Goal: Task Accomplishment & Management: Manage account settings

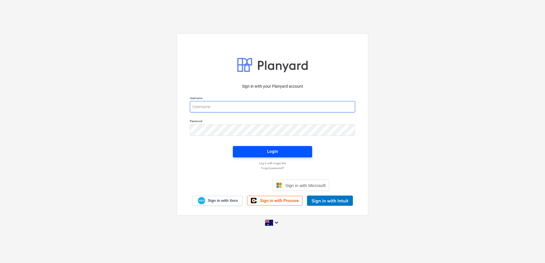
type input "[EMAIL_ADDRESS][DOMAIN_NAME]"
click at [264, 154] on span "Login" at bounding box center [273, 151] width 66 height 7
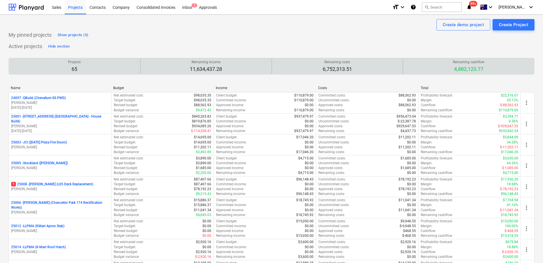
scroll to position [661, 0]
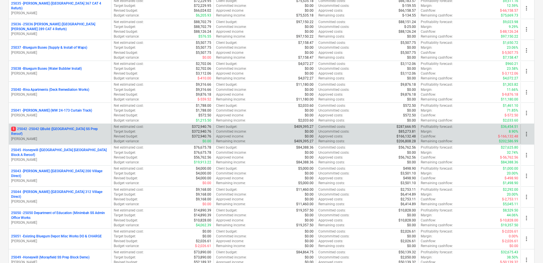
click at [79, 132] on p "1 25042 - 25042 QBuild ([GEOGRAPHIC_DATA] SS Prep Reroof)" at bounding box center [60, 132] width 98 height 10
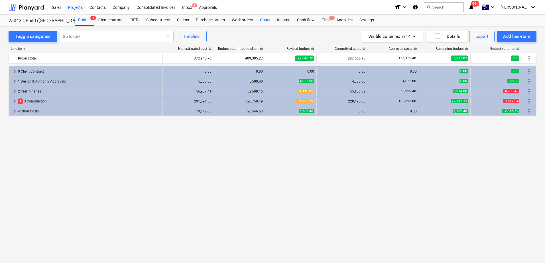
click at [265, 22] on div "Costs" at bounding box center [264, 20] width 17 height 11
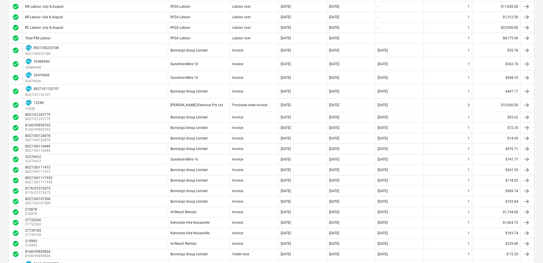
scroll to position [33, 0]
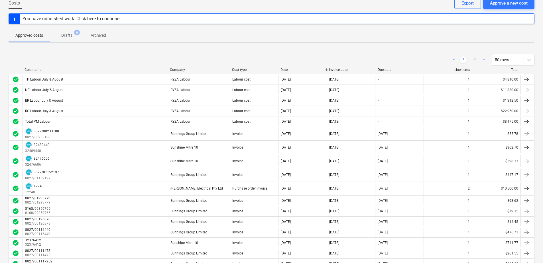
click at [68, 35] on p "Drafts" at bounding box center [66, 35] width 11 height 6
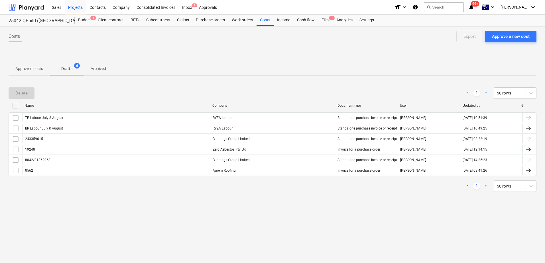
click at [25, 69] on p "Approved costs" at bounding box center [29, 69] width 28 height 6
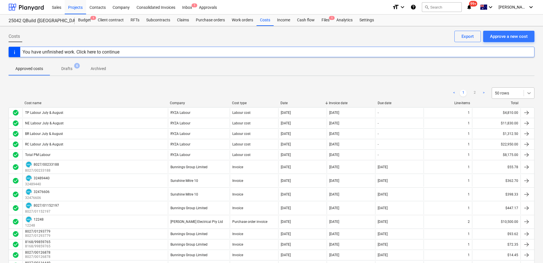
click at [529, 93] on icon at bounding box center [529, 93] width 6 height 6
click at [505, 154] on div "100 rows" at bounding box center [512, 152] width 43 height 9
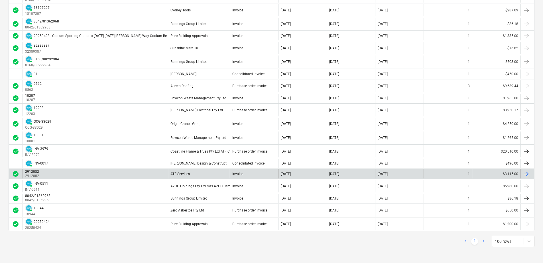
click at [183, 174] on div "ATF Services" at bounding box center [179, 174] width 19 height 4
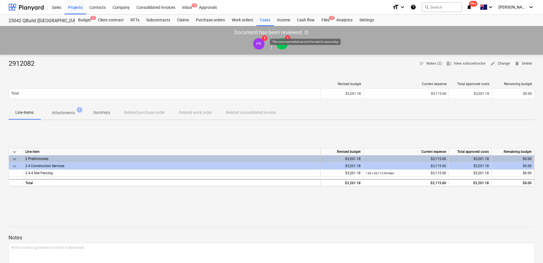
click at [307, 32] on span "info_outlined" at bounding box center [306, 32] width 5 height 5
click at [191, 8] on div "Inbox 1" at bounding box center [187, 7] width 17 height 15
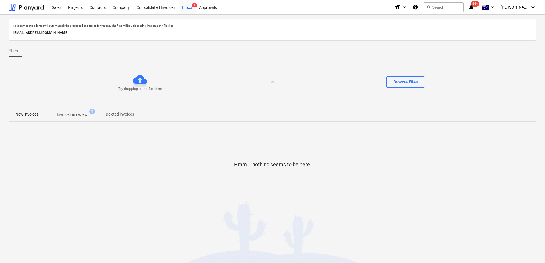
click at [83, 112] on p "Invoices in review" at bounding box center [72, 115] width 31 height 6
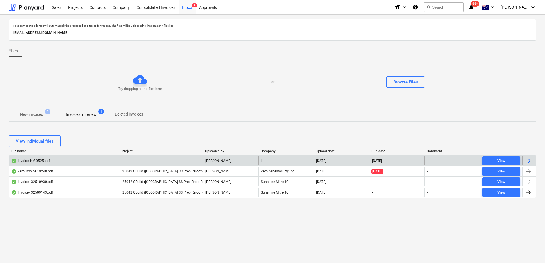
click at [138, 162] on div "-" at bounding box center [161, 160] width 83 height 9
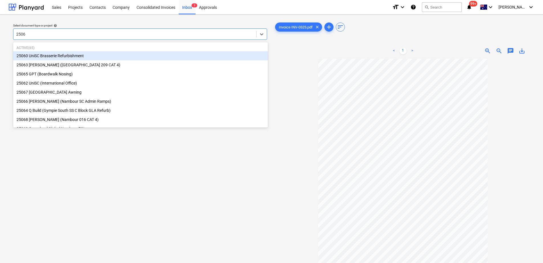
type input "25062"
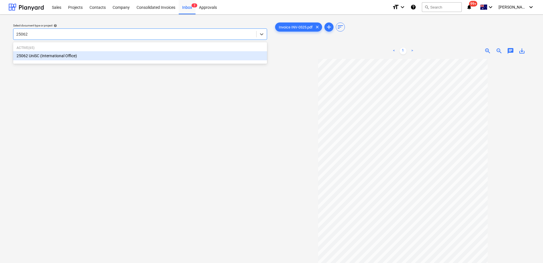
click at [71, 55] on div "25062 UniSC (International Office)" at bounding box center [140, 55] width 254 height 9
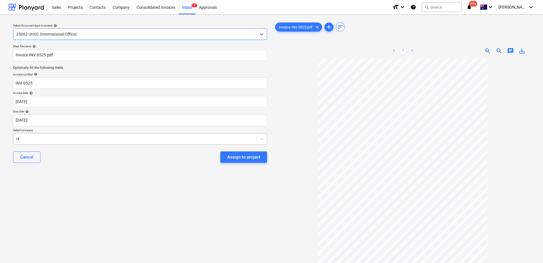
click at [49, 139] on div at bounding box center [134, 139] width 237 height 6
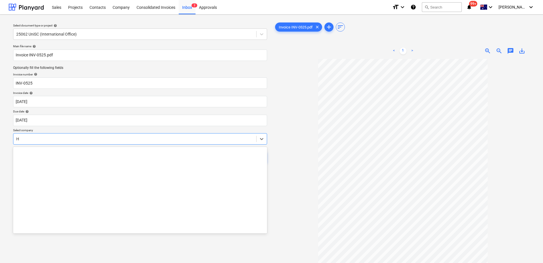
scroll to position [4208, 0]
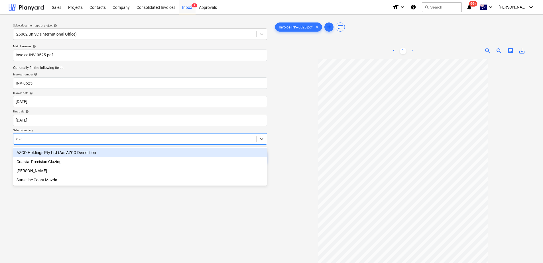
type input "azco"
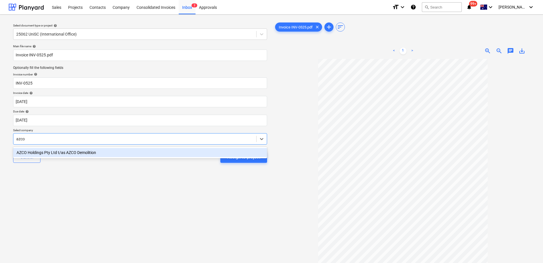
click at [60, 149] on div "AZCO Holdings Pty Ltd t/as AZCO Demolition" at bounding box center [140, 152] width 254 height 9
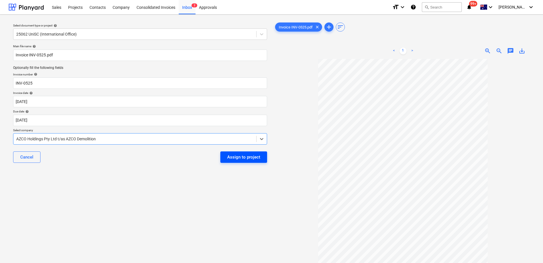
click at [235, 158] on div "Assign to project" at bounding box center [243, 157] width 33 height 7
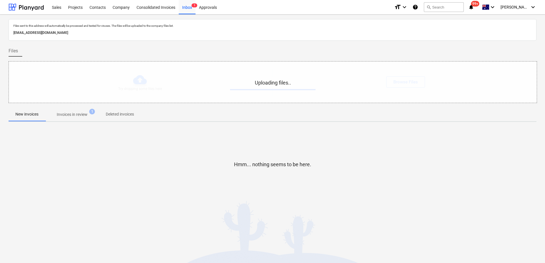
click at [80, 115] on p "Invoices in review" at bounding box center [72, 115] width 31 height 6
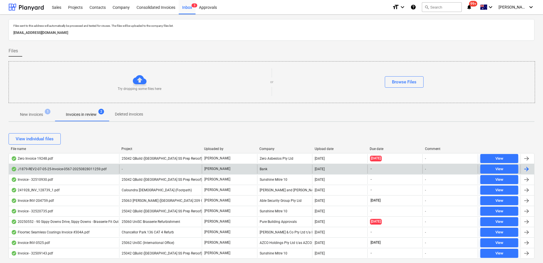
click at [129, 167] on div "-" at bounding box center [160, 169] width 83 height 9
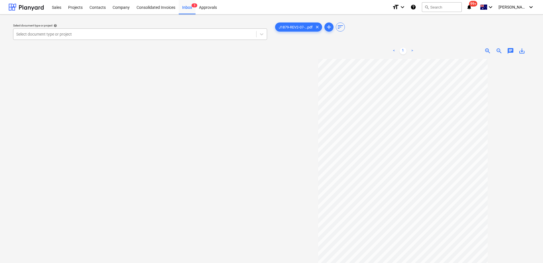
click at [58, 30] on div "Select document type or project" at bounding box center [140, 33] width 254 height 11
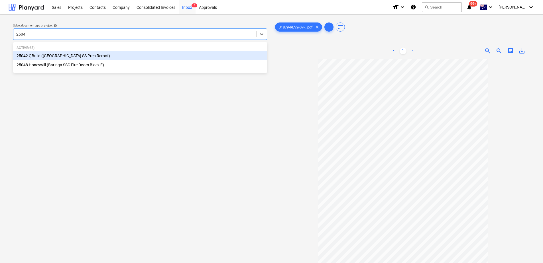
type input "25042"
click at [81, 53] on div "25042 QBuild ([GEOGRAPHIC_DATA] SS Prep Reroof)" at bounding box center [140, 55] width 254 height 9
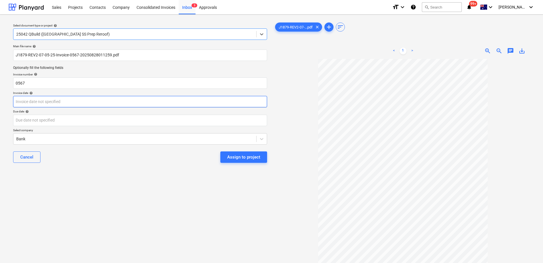
click at [30, 100] on body "Sales Projects Contacts Company Consolidated Invoices Inbox 3 Approvals format_…" at bounding box center [271, 131] width 543 height 263
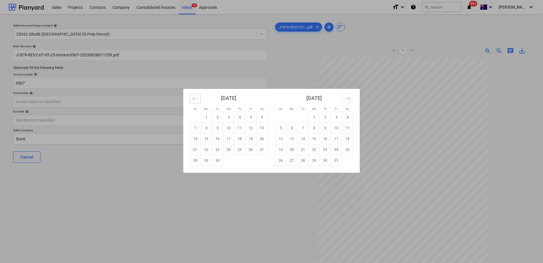
click at [197, 99] on icon "Move backward to switch to the previous month." at bounding box center [194, 98] width 5 height 5
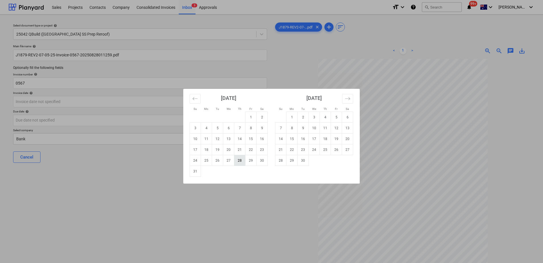
click at [242, 163] on td "28" at bounding box center [239, 160] width 11 height 11
type input "[DATE]"
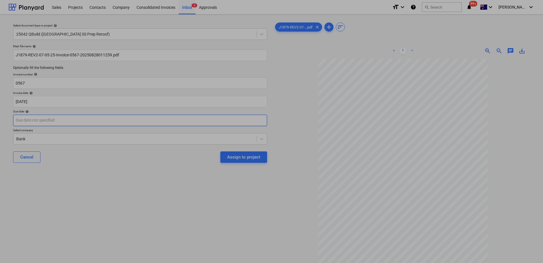
click at [58, 120] on body "Sales Projects Contacts Company Consolidated Invoices Inbox 3 Approvals format_…" at bounding box center [271, 131] width 543 height 263
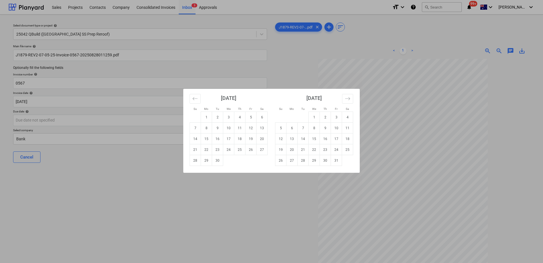
click at [127, 195] on div "Su Mo Tu We Th Fr Sa Su Mo Tu We Th Fr Sa [DATE] 1 2 3 4 5 6 7 8 9 10 11 12 13 …" at bounding box center [271, 131] width 543 height 263
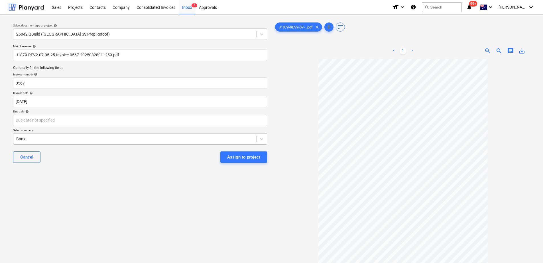
click at [56, 140] on div at bounding box center [134, 139] width 237 height 6
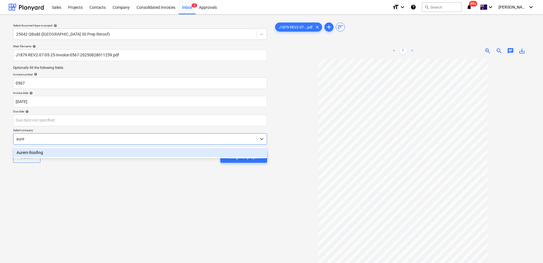
type input "aurem"
click at [54, 150] on div "Aurem Roofing" at bounding box center [140, 152] width 254 height 9
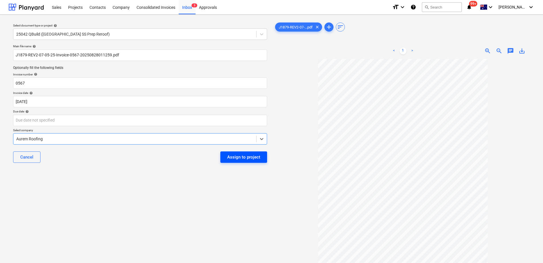
click at [240, 158] on div "Assign to project" at bounding box center [243, 157] width 33 height 7
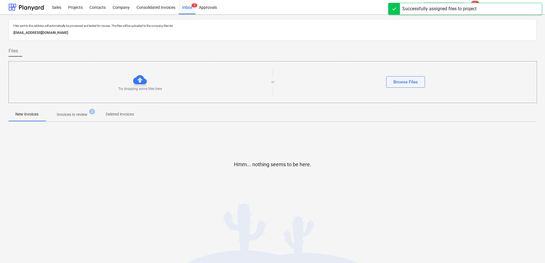
click at [75, 115] on p "Invoices in review" at bounding box center [72, 115] width 31 height 6
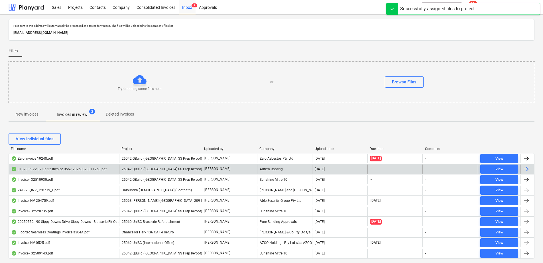
click at [135, 169] on span "25042 QBuild ([GEOGRAPHIC_DATA] SS Prep Reroof)" at bounding box center [162, 169] width 80 height 4
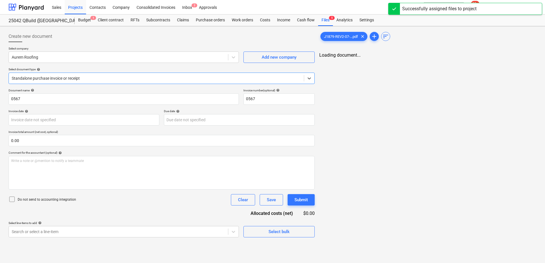
type input "[DATE]"
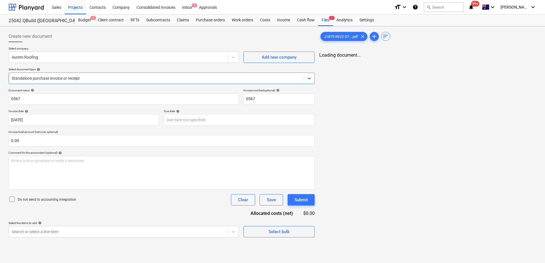
click at [93, 79] on div at bounding box center [156, 78] width 289 height 6
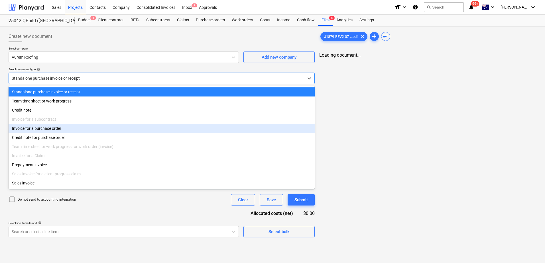
click at [62, 127] on div "Invoice for a purchase order" at bounding box center [162, 128] width 306 height 9
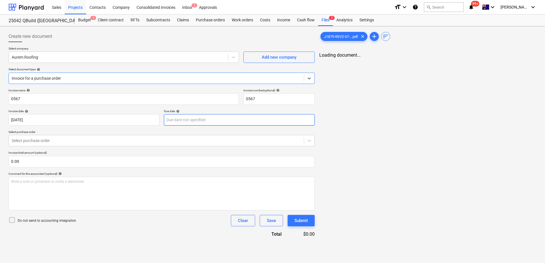
click at [185, 124] on body "Sales Projects Contacts Company Consolidated Invoices Inbox 2 Approvals format_…" at bounding box center [272, 131] width 545 height 263
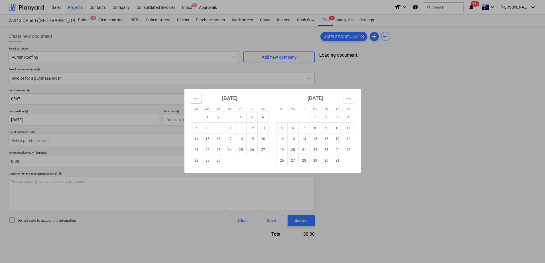
click at [195, 100] on icon "Move backward to switch to the previous month." at bounding box center [195, 98] width 5 height 5
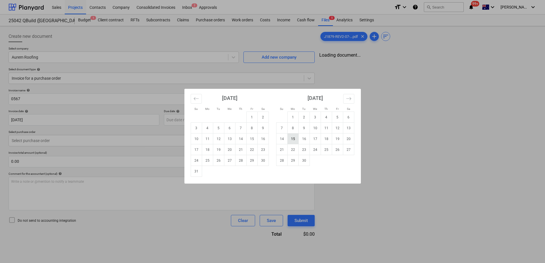
click at [295, 139] on td "15" at bounding box center [292, 139] width 11 height 11
type input "[DATE]"
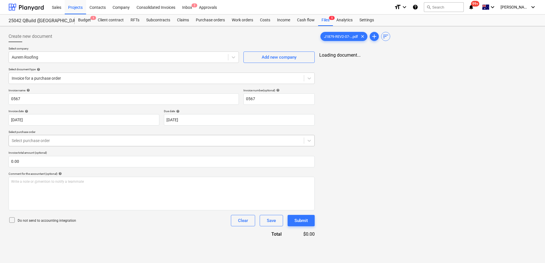
click at [98, 142] on div at bounding box center [156, 141] width 289 height 6
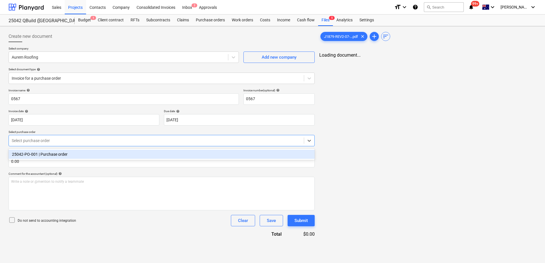
click at [92, 154] on div "25042-PO-001 | Purchase order" at bounding box center [162, 154] width 306 height 9
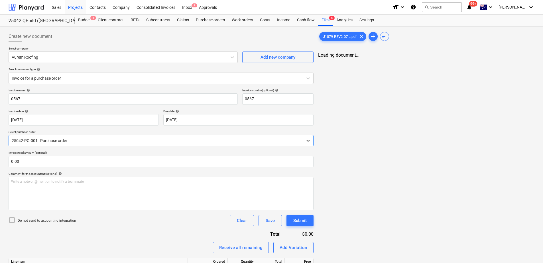
click at [126, 233] on div "Invoice name help 0567 Invoice number (optional) help 0567 Invoice date help [D…" at bounding box center [161, 249] width 305 height 321
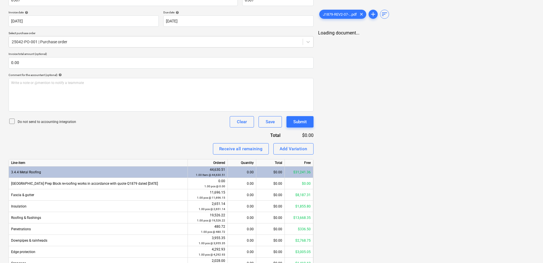
scroll to position [114, 0]
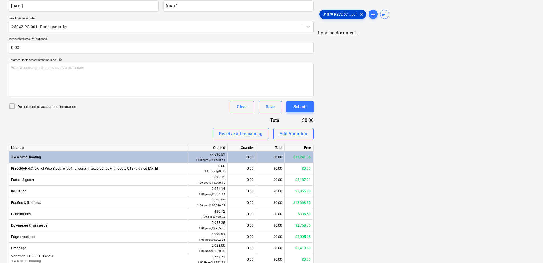
click at [338, 14] on span "J1879-REV2-07-...pdf" at bounding box center [339, 14] width 41 height 4
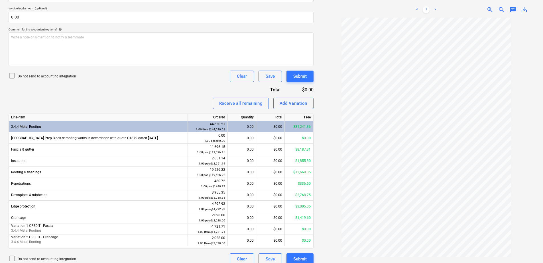
scroll to position [151, 0]
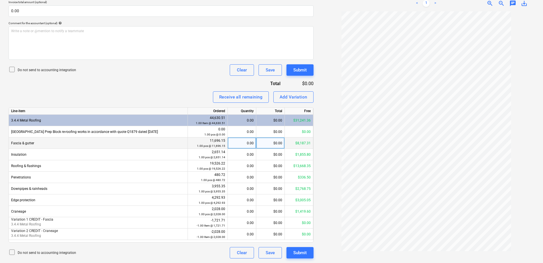
click at [240, 145] on div "0.00" at bounding box center [242, 143] width 24 height 11
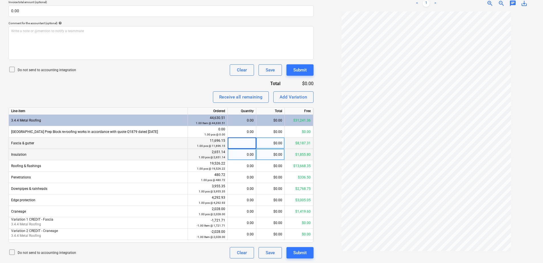
type input "1"
click at [242, 158] on div "0.00" at bounding box center [242, 154] width 24 height 11
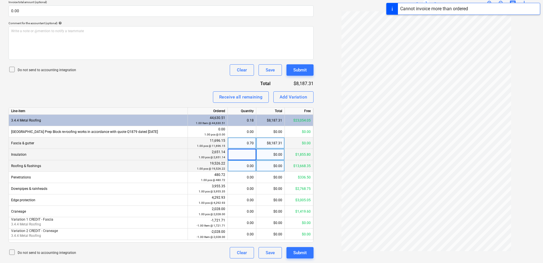
type input "1"
click at [244, 166] on div "0.00" at bounding box center [242, 165] width 24 height 11
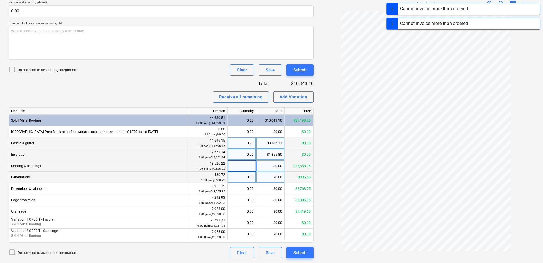
type input "1"
click at [243, 177] on div "0.00" at bounding box center [242, 177] width 24 height 11
type input "1"
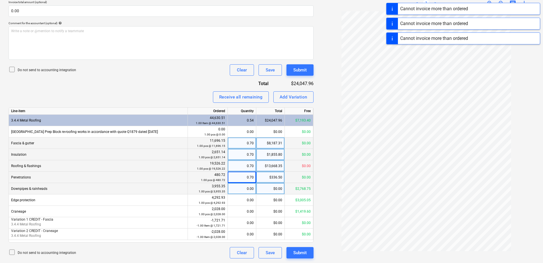
click at [243, 187] on div "0.00" at bounding box center [242, 188] width 24 height 11
type input "1"
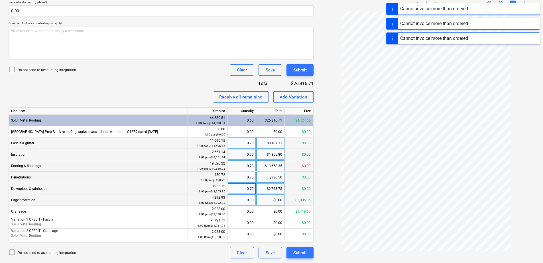
click at [245, 199] on div "0.00" at bounding box center [242, 200] width 24 height 11
type input "1"
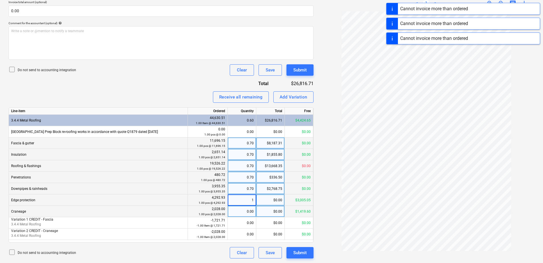
click at [246, 210] on div "0.00" at bounding box center [242, 211] width 24 height 11
type input "1"
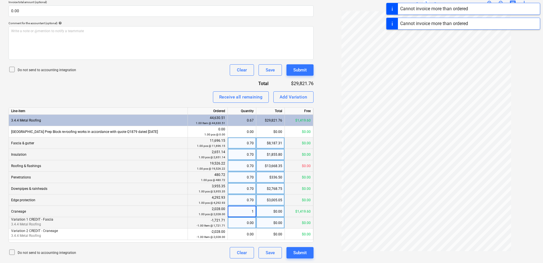
click at [242, 225] on div "0.00" at bounding box center [242, 222] width 24 height 11
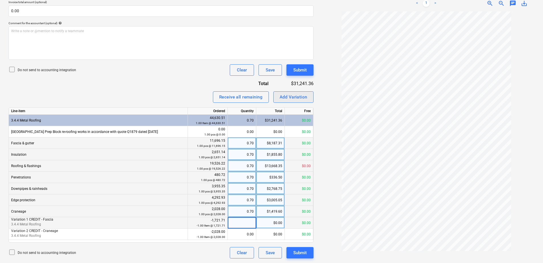
click at [295, 98] on div "Add Variation" at bounding box center [293, 96] width 28 height 7
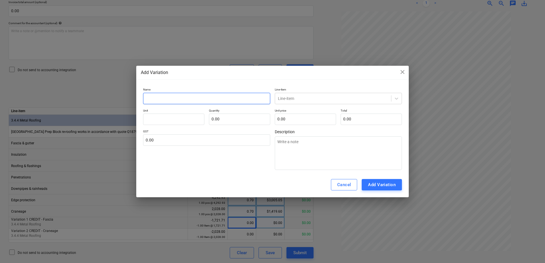
click at [178, 99] on input "text" at bounding box center [206, 98] width 127 height 11
type input "R"
type textarea "x"
type input "Re"
type textarea "x"
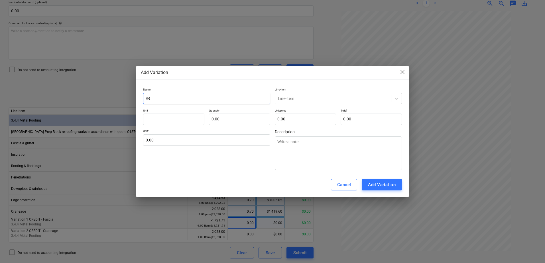
type input "Rep"
type textarea "x"
type input "Repl"
type textarea "x"
type input "Repla"
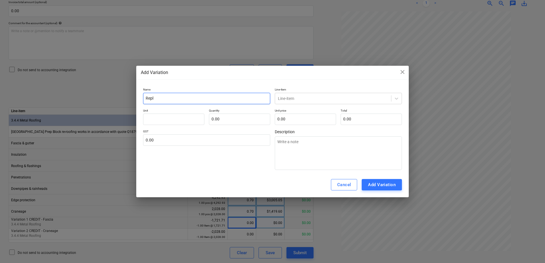
type textarea "x"
type input "Replac"
type textarea "x"
type input "Replace"
type textarea "x"
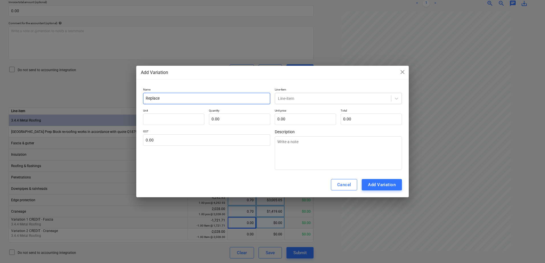
type input "Replacem"
type textarea "x"
type input "Replaceme"
type textarea "x"
type input "Replacemen"
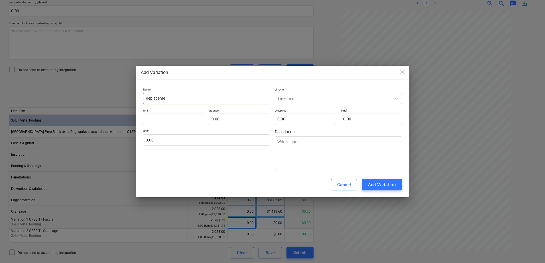
type textarea "x"
type input "Replaceme"
type textarea "x"
type input "Replacem"
type textarea "x"
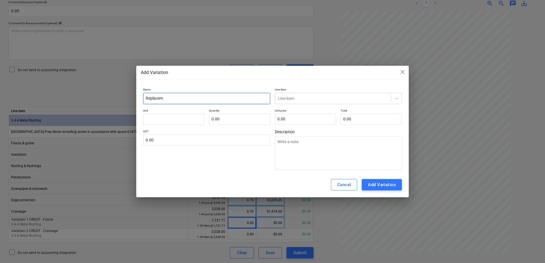
type input "Replace"
type textarea "x"
type input "Replac"
type textarea "x"
type input "Repla"
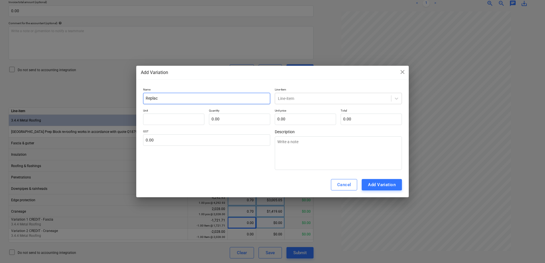
type textarea "x"
type input "Repl"
type textarea "x"
type input "Rep"
type textarea "x"
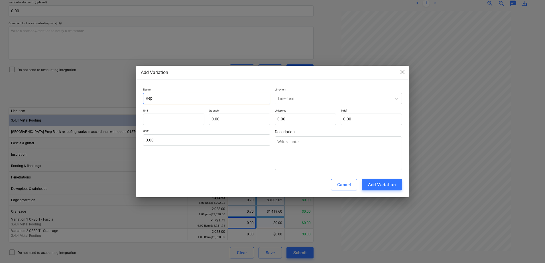
type input "Re"
type textarea "x"
type input "R"
type textarea "x"
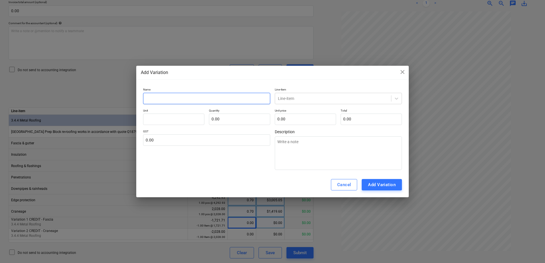
type input "V"
type textarea "x"
type input "Va"
type textarea "x"
type input "Var"
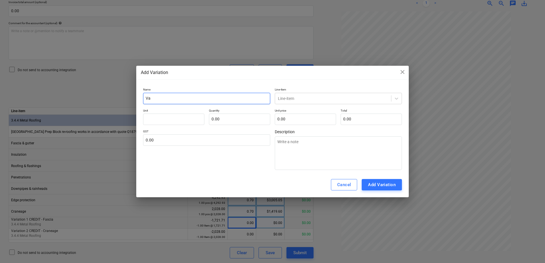
type textarea "x"
type input "Vari"
type textarea "x"
type input "Varia"
type textarea "x"
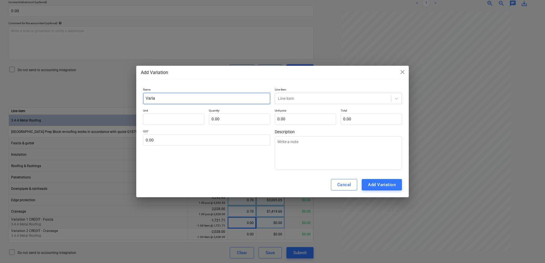
type input "Variat"
type textarea "x"
type input "Variati"
type textarea "x"
type input "Variatio"
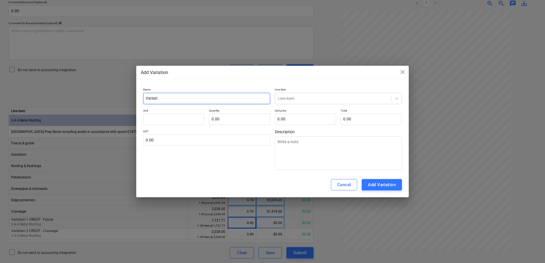
type textarea "x"
type input "Variation"
type textarea "x"
type input "Variation"
type textarea "x"
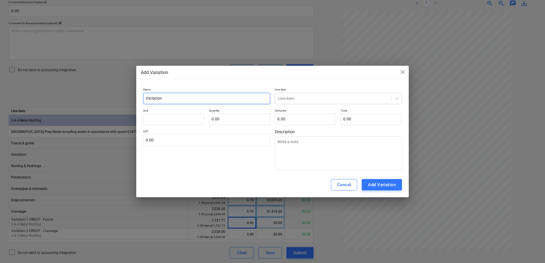
type input "Variation -"
type textarea "x"
type input "Variation -"
type textarea "x"
type input "Variation - R"
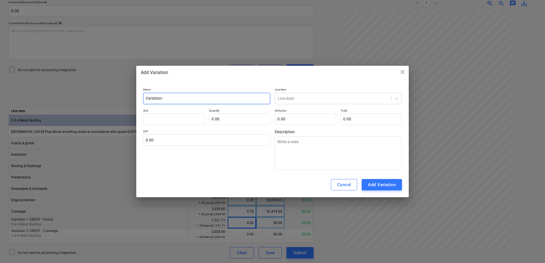
type textarea "x"
type input "Variation - Re"
type textarea "x"
type input "Variation - Rep"
type textarea "x"
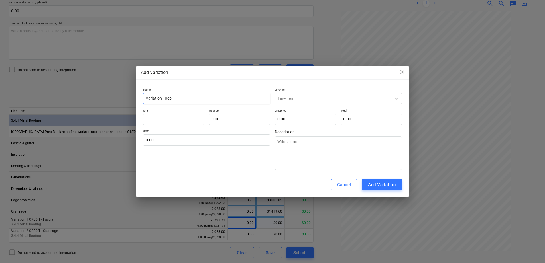
type input "Variation - Repl"
type textarea "x"
type input "Variation - Repla"
type textarea "x"
type input "Variation - Replac"
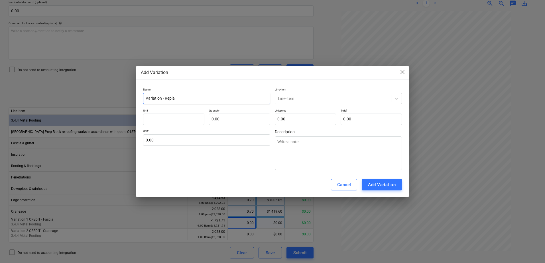
type textarea "x"
type input "Variation - Replace"
type textarea "x"
type input "Variation - Replacem"
type textarea "x"
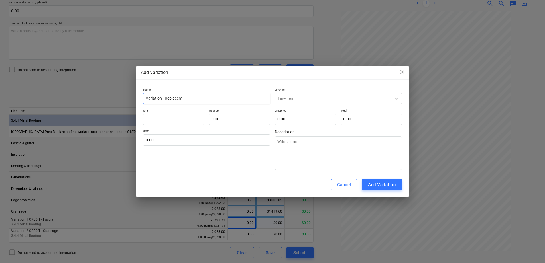
type input "Variation - Replaceme"
type textarea "x"
type input "Variation - Replacemen"
type textarea "x"
type input "Variation - Replacement"
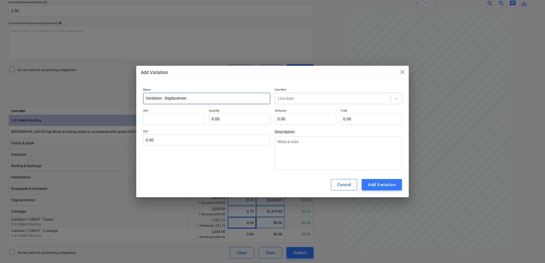
type textarea "x"
type input "Variation - Replacement"
type textarea "x"
type input "Variation - Replacement A"
type textarea "x"
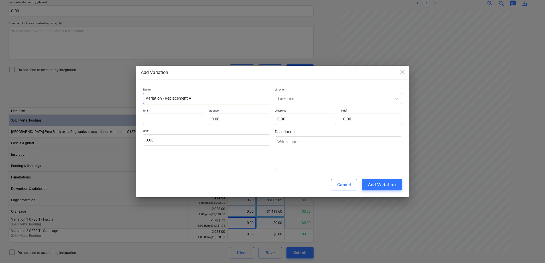
type input "Variation - Replacement Aw"
type textarea "x"
type input "Variation - Replacement Awn"
type textarea "x"
type input "Variation - Replacement [PERSON_NAME]"
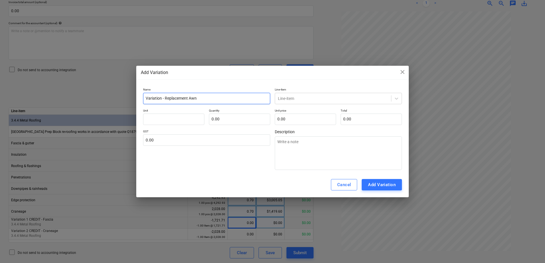
type textarea "x"
type input "Variation - Replacement Awnin"
type textarea "x"
type input "Variation - Replacement Awning"
type textarea "x"
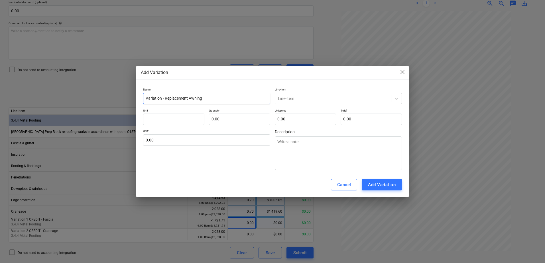
type input "Variation - Replacement Awning"
type textarea "x"
type input "Variation - Replacement Awning S"
type textarea "x"
type input "Variation - Replacement Awning Sh"
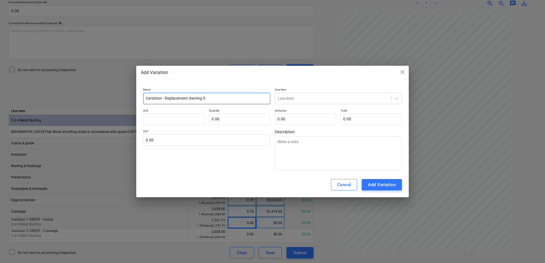
type textarea "x"
type input "Variation - Replacement Awning She"
type textarea "x"
type input "Variation - Replacement Awning Shee"
type textarea "x"
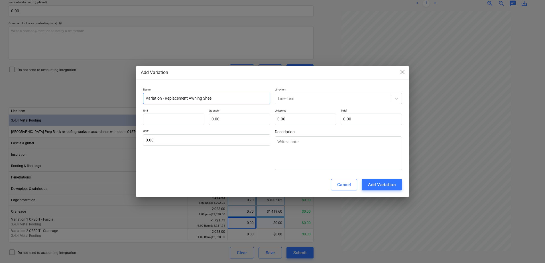
type input "Variation - Replacement Awning Sheet"
type textarea "x"
type input "Variation - Replacement Awning Sheets"
type textarea "x"
type input "Variation - Replacement Awning Sheets"
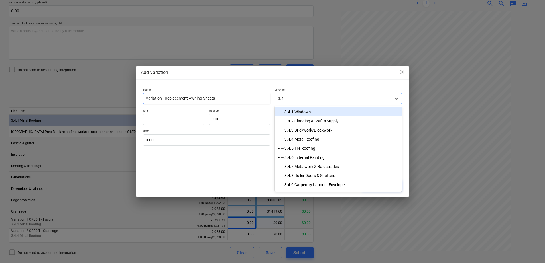
type input "3.4.4"
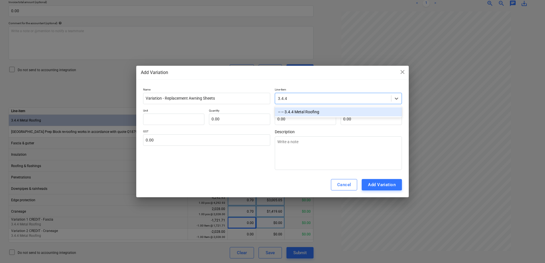
click at [316, 110] on div "-- -- 3.4.4 Metal Roofing" at bounding box center [338, 111] width 127 height 9
type textarea "x"
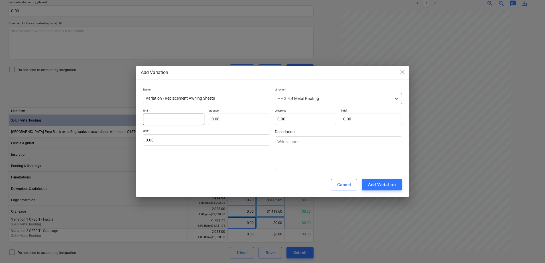
click at [156, 119] on input "text" at bounding box center [173, 119] width 61 height 11
type input "I"
type textarea "x"
type input "It"
type textarea "x"
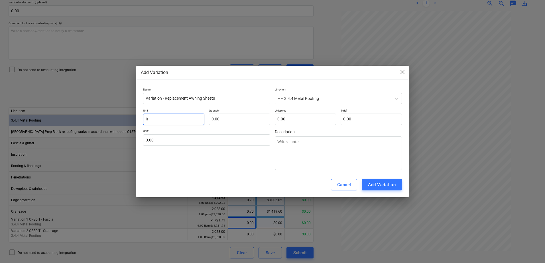
type input "Ite"
type textarea "x"
type input "Item"
type textarea "x"
type input "Item"
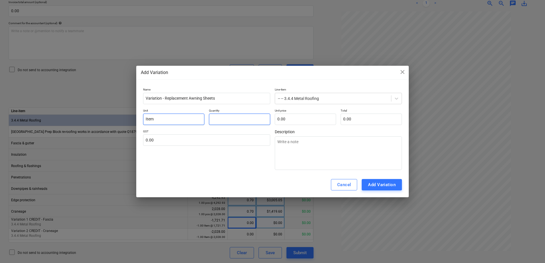
type input "1"
type textarea "x"
type input "1.00"
type input "6"
type textarea "x"
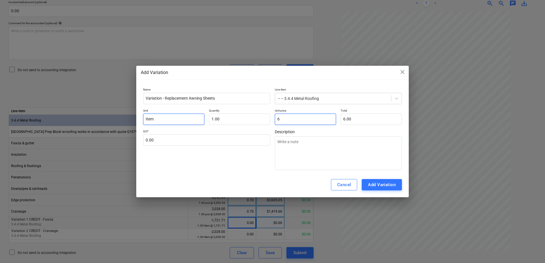
type input "6.00"
type input "60"
type textarea "x"
type input "60.00"
type input "602"
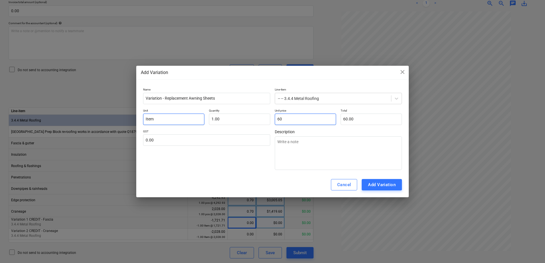
type textarea "x"
type input "602.00"
type input "6026"
type textarea "x"
type input "6,026.00"
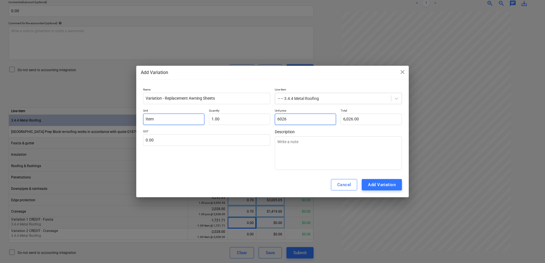
type input "6026."
type textarea "x"
type input "6026.5"
type textarea "x"
type input "6,026.50"
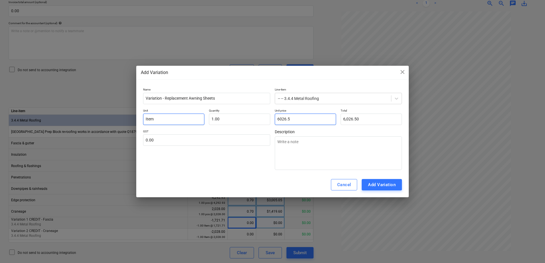
type input "6026.57"
type textarea "x"
type input "6,026.57"
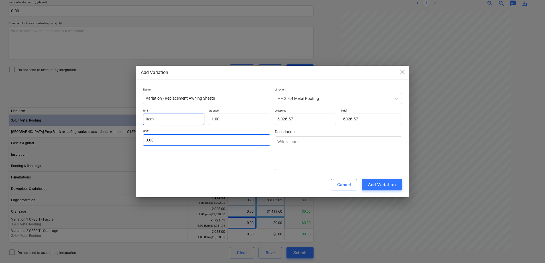
type input "6,026.57"
type input "1"
type textarea "x"
type input "10"
type textarea "x"
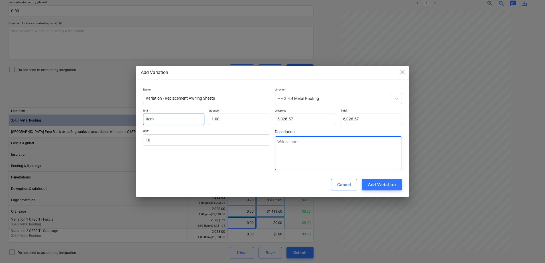
type input "10.00"
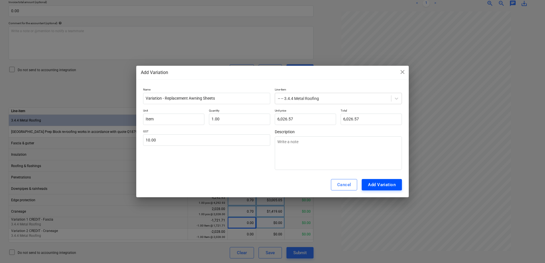
click at [379, 186] on div "Add Variation" at bounding box center [382, 184] width 28 height 7
type textarea "x"
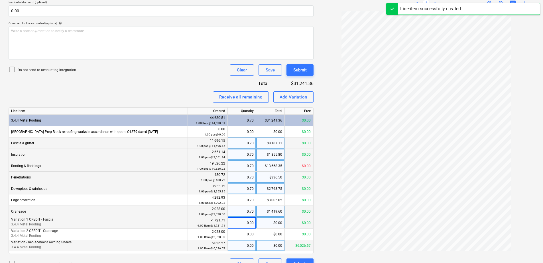
click at [232, 246] on div "0.00" at bounding box center [242, 245] width 24 height 11
type input "1"
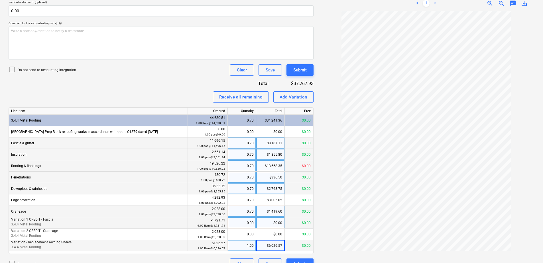
click at [157, 87] on div "Invoice name help 0567 Invoice number (optional) help 0567 Invoice date help [D…" at bounding box center [161, 104] width 305 height 332
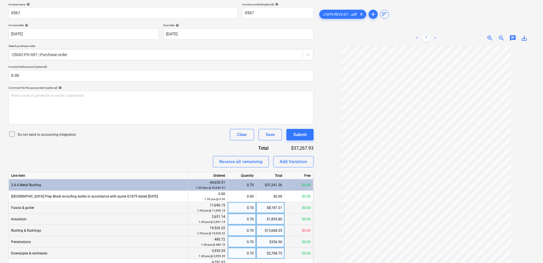
scroll to position [65, 0]
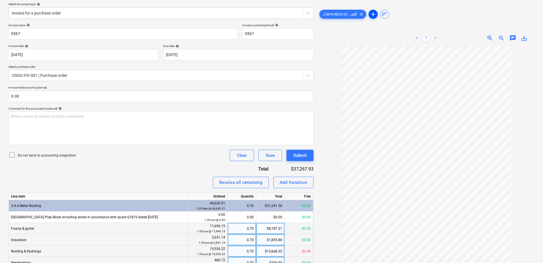
click at [374, 12] on span "add" at bounding box center [372, 14] width 7 height 7
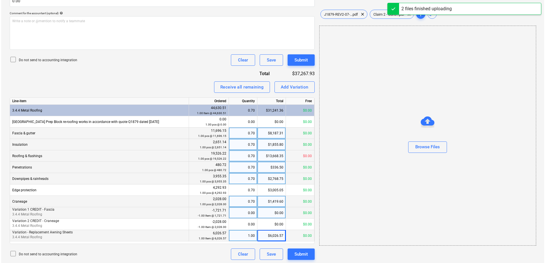
scroll to position [162, 0]
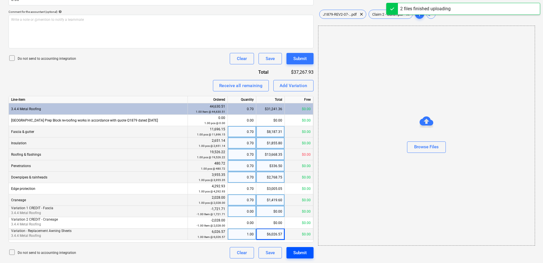
click at [307, 252] on button "Submit" at bounding box center [299, 252] width 27 height 11
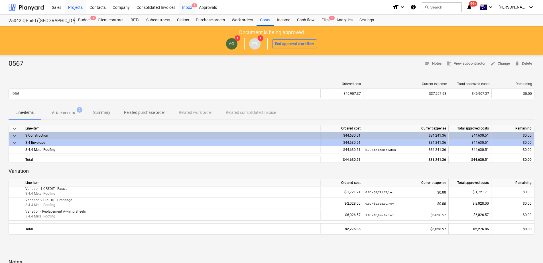
drag, startPoint x: 192, startPoint y: 9, endPoint x: 189, endPoint y: 13, distance: 4.9
click at [192, 9] on div "Inbox 2" at bounding box center [187, 7] width 17 height 15
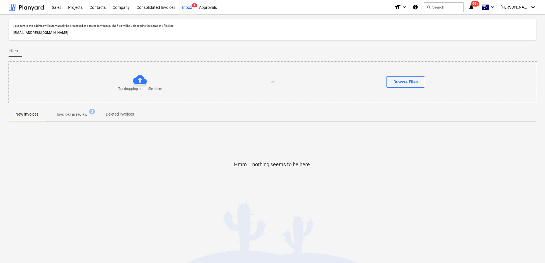
click at [72, 116] on p "Invoices in review" at bounding box center [72, 115] width 31 height 6
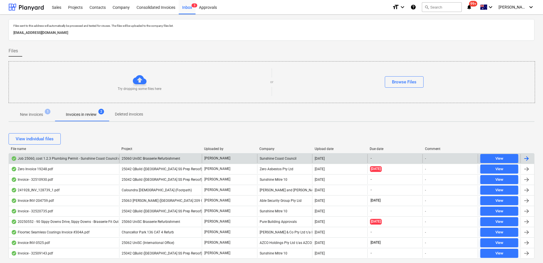
click at [146, 160] on span "25060 UniSC Brasserie Refurbishment" at bounding box center [151, 159] width 58 height 4
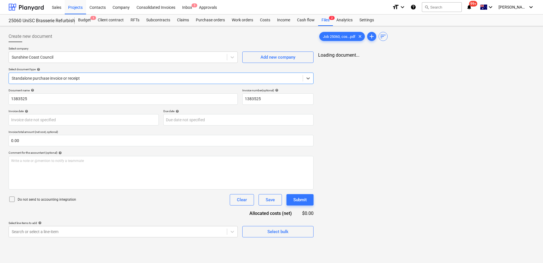
type input "1383525"
click at [75, 78] on div at bounding box center [156, 78] width 288 height 6
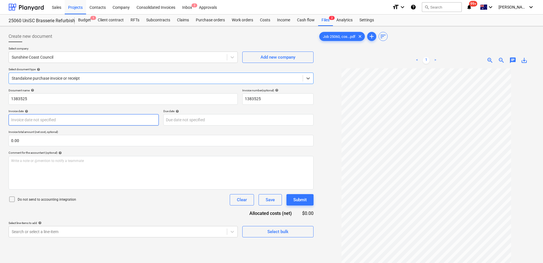
click at [73, 117] on body "Sales Projects Contacts Company Consolidated Invoices Inbox 2 Approvals format_…" at bounding box center [271, 131] width 543 height 263
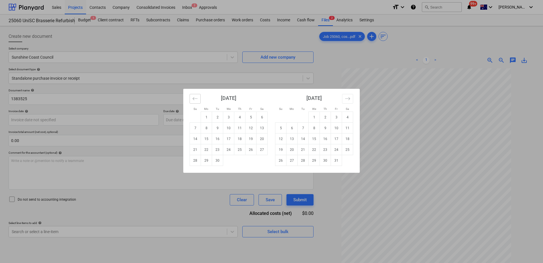
click at [196, 102] on button "Move backward to switch to the previous month." at bounding box center [194, 99] width 11 height 10
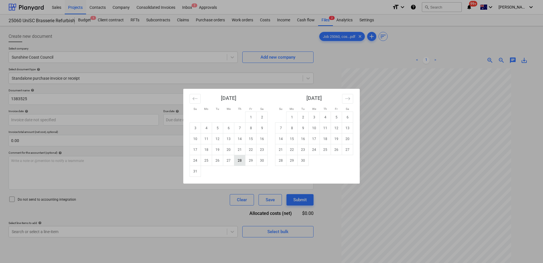
click at [239, 162] on td "28" at bounding box center [239, 160] width 11 height 11
type input "[DATE]"
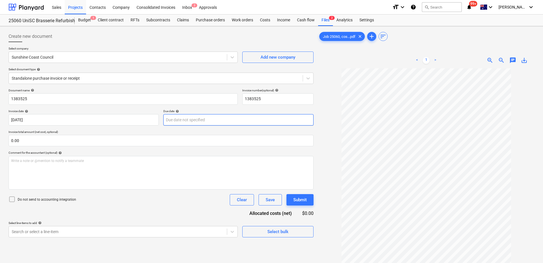
click at [190, 121] on body "Sales Projects Contacts Company Consolidated Invoices Inbox 2 Approvals format_…" at bounding box center [271, 131] width 543 height 263
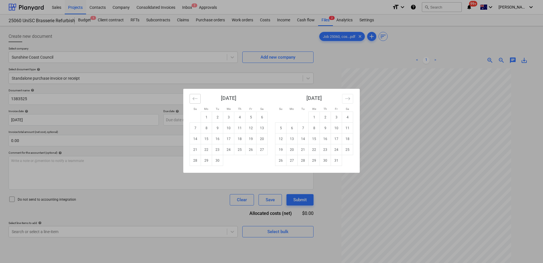
click at [193, 98] on icon "Move backward to switch to the previous month." at bounding box center [194, 98] width 5 height 5
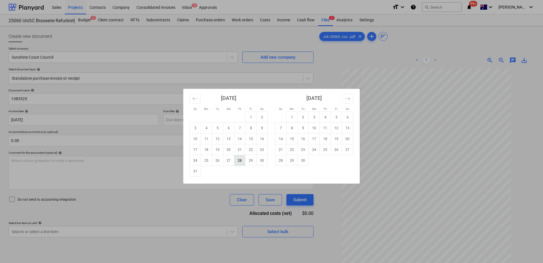
click at [241, 161] on td "28" at bounding box center [239, 160] width 11 height 11
type input "[DATE]"
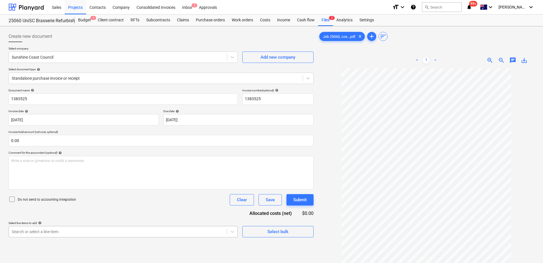
click at [89, 230] on body "Sales Projects Contacts Company Consolidated Invoices Inbox 2 Approvals format_…" at bounding box center [271, 131] width 543 height 263
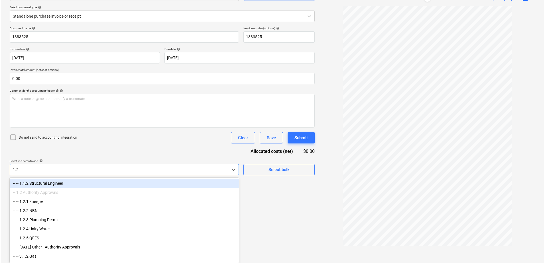
scroll to position [57, 0]
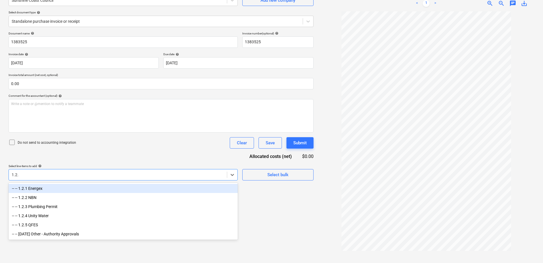
type input "1.2.3"
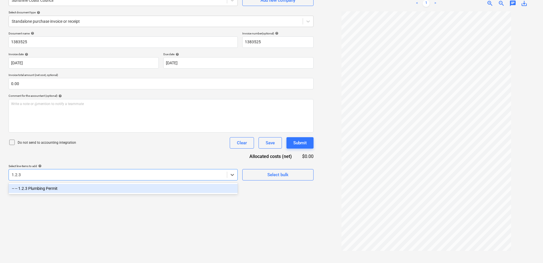
click at [100, 188] on div "-- -- 1.2.3 Plumbing Permit" at bounding box center [123, 188] width 229 height 9
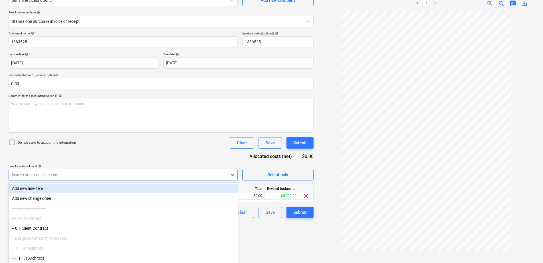
click at [117, 155] on div "Document name help 1383525 Invoice number (optional) help 1383525 Invoice date …" at bounding box center [161, 125] width 305 height 187
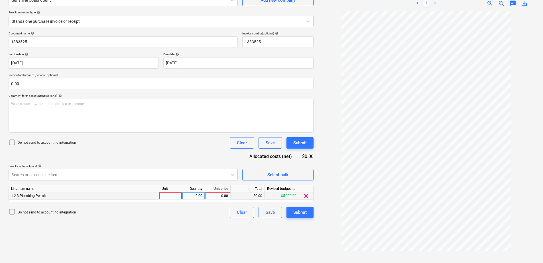
click at [164, 196] on div at bounding box center [170, 196] width 23 height 7
type input "Item"
click at [215, 197] on div "0.00" at bounding box center [217, 196] width 21 height 7
type input "3945"
click at [305, 215] on div "Submit" at bounding box center [299, 212] width 13 height 7
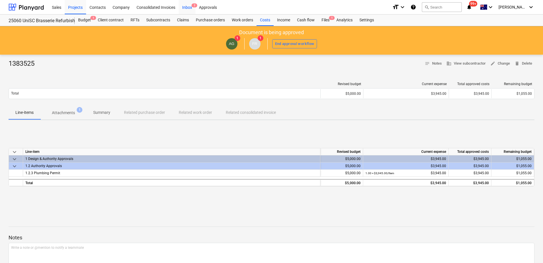
drag, startPoint x: 185, startPoint y: 8, endPoint x: 183, endPoint y: 14, distance: 6.6
click at [185, 8] on div "Inbox 2" at bounding box center [187, 7] width 17 height 15
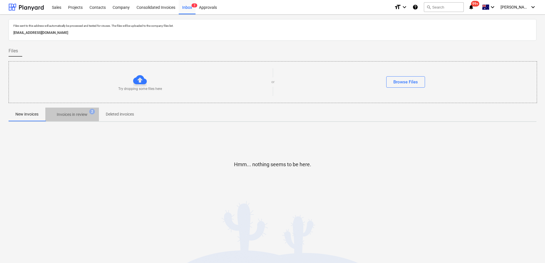
click at [75, 115] on p "Invoices in review" at bounding box center [72, 115] width 31 height 6
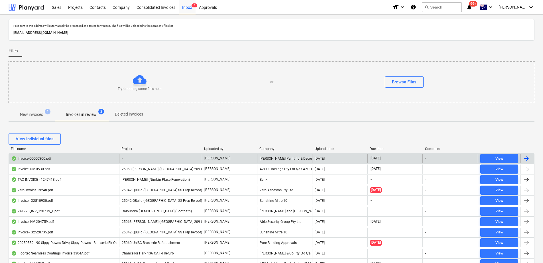
click at [146, 159] on div "-" at bounding box center [160, 158] width 83 height 9
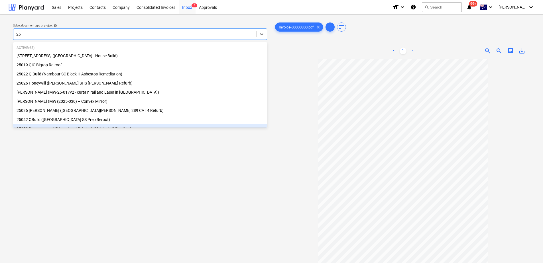
type input "2"
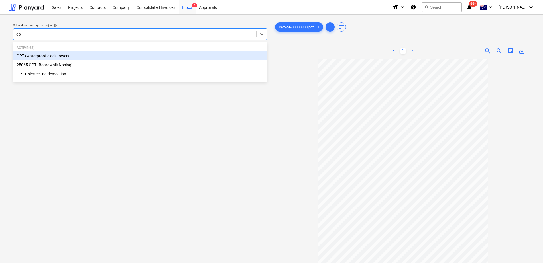
type input "gpt"
click at [149, 57] on div "GPT (waterproof clock tower)" at bounding box center [140, 55] width 254 height 9
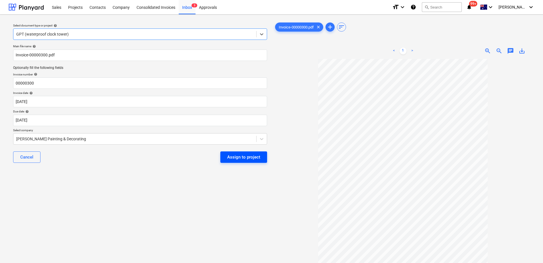
click at [238, 158] on div "Assign to project" at bounding box center [243, 157] width 33 height 7
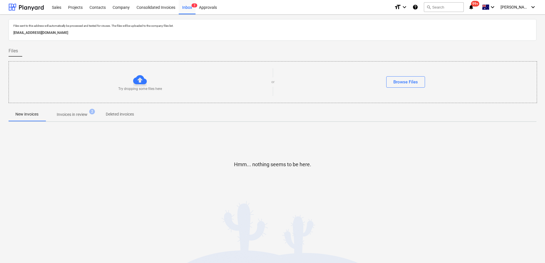
click at [68, 115] on p "Invoices in review" at bounding box center [72, 115] width 31 height 6
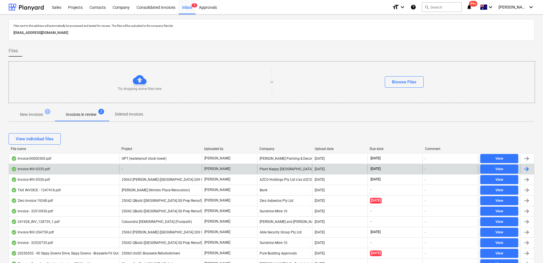
click at [148, 166] on div "-" at bounding box center [160, 169] width 83 height 9
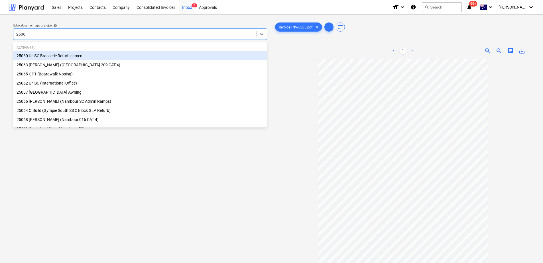
type input "25067"
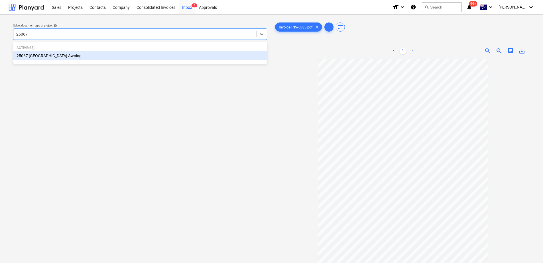
click at [40, 58] on div "25067 [GEOGRAPHIC_DATA] Awning" at bounding box center [140, 55] width 254 height 9
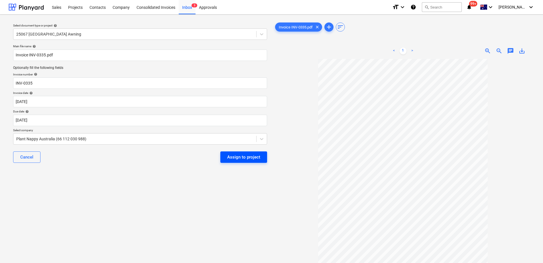
click at [239, 158] on div "Assign to project" at bounding box center [243, 157] width 33 height 7
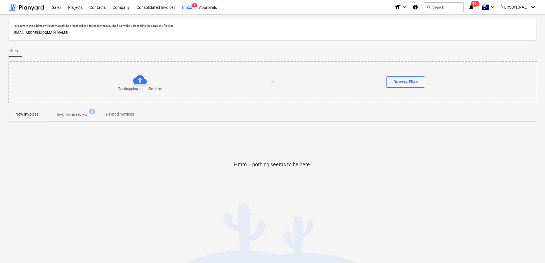
click at [81, 115] on p "Invoices in review" at bounding box center [72, 115] width 31 height 6
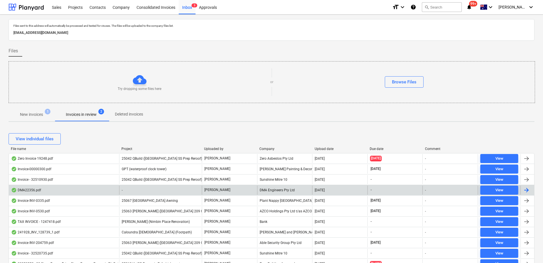
click at [136, 187] on div "-" at bounding box center [160, 190] width 83 height 9
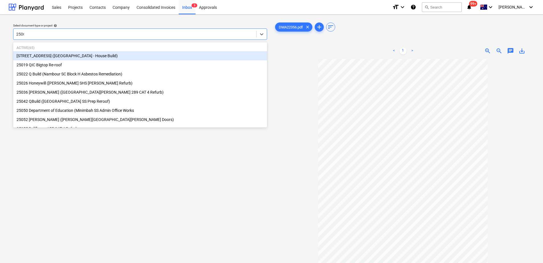
type input "25060"
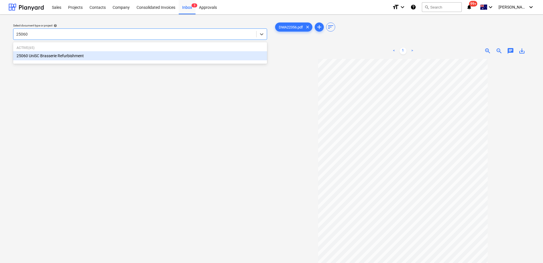
click at [67, 58] on div "25060 UniSC Brasserie Refurbishment" at bounding box center [140, 55] width 254 height 9
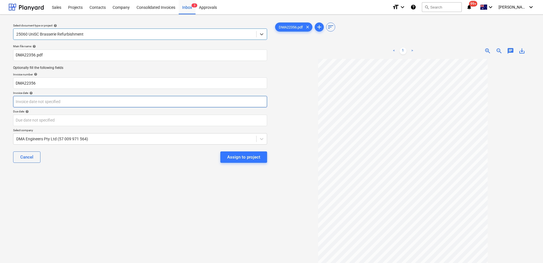
click at [50, 102] on body "Sales Projects Contacts Company Consolidated Invoices Inbox 3 Approvals format_…" at bounding box center [271, 131] width 543 height 263
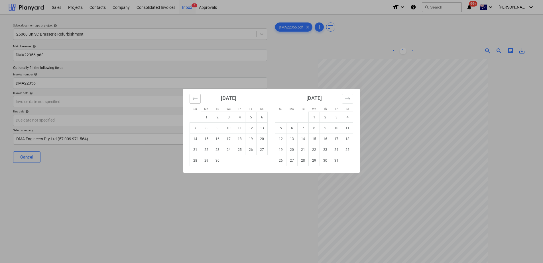
drag, startPoint x: 195, startPoint y: 96, endPoint x: 219, endPoint y: 130, distance: 41.4
click at [195, 96] on button "Move backward to switch to the previous month." at bounding box center [194, 99] width 11 height 10
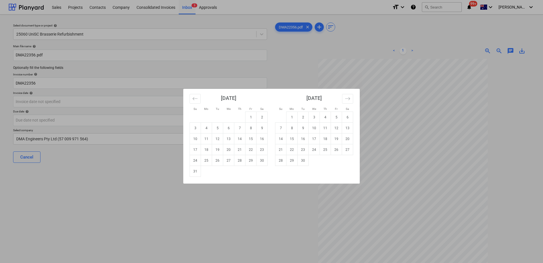
click at [249, 162] on td "29" at bounding box center [250, 160] width 11 height 11
type input "[DATE]"
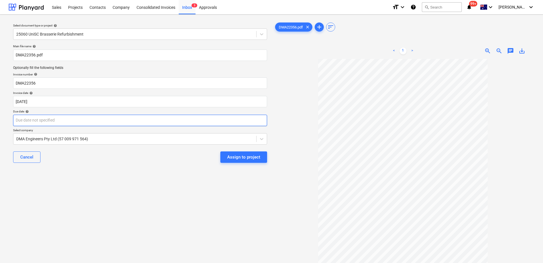
click at [49, 121] on body "Sales Projects Contacts Company Consolidated Invoices Inbox 3 Approvals format_…" at bounding box center [271, 131] width 543 height 263
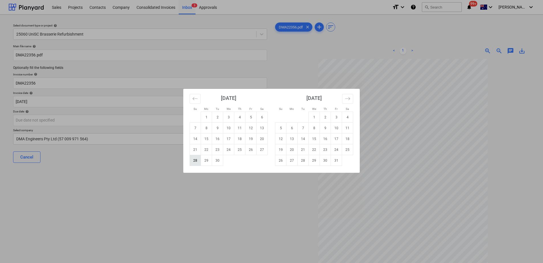
click at [196, 159] on td "28" at bounding box center [195, 160] width 11 height 11
type input "[DATE]"
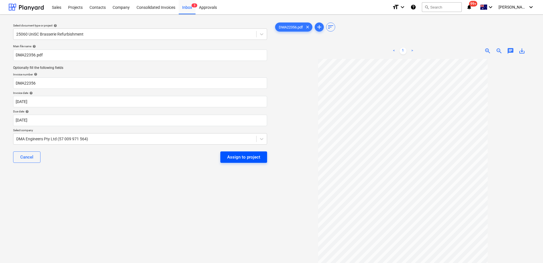
click at [237, 161] on div "Assign to project" at bounding box center [243, 157] width 33 height 7
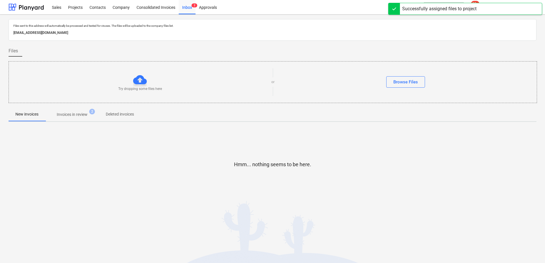
drag, startPoint x: 89, startPoint y: 116, endPoint x: 85, endPoint y: 117, distance: 3.8
click at [89, 116] on span "Invoices in review 2" at bounding box center [72, 115] width 40 height 6
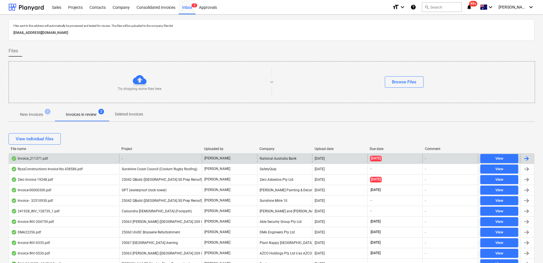
click at [142, 156] on div "-" at bounding box center [160, 158] width 83 height 9
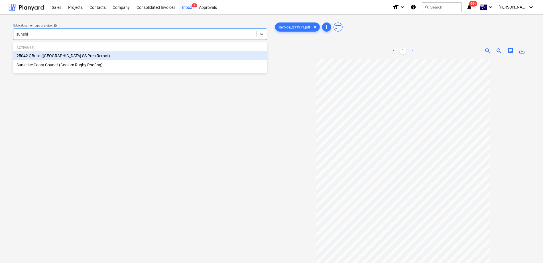
type input "sunshin"
click at [95, 56] on div "25042 QBuild ([GEOGRAPHIC_DATA] SS Prep Reroof)" at bounding box center [140, 55] width 254 height 9
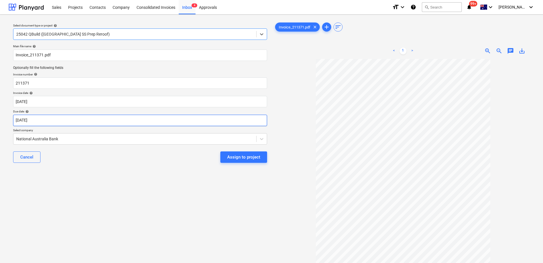
click at [44, 121] on body "Sales Projects Contacts Company Consolidated Invoices Inbox 4 Approvals format_…" at bounding box center [271, 131] width 543 height 263
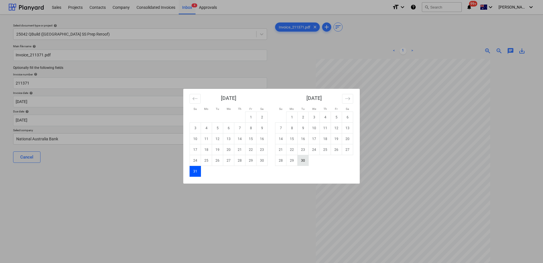
click at [303, 163] on td "30" at bounding box center [302, 160] width 11 height 11
type input "[DATE]"
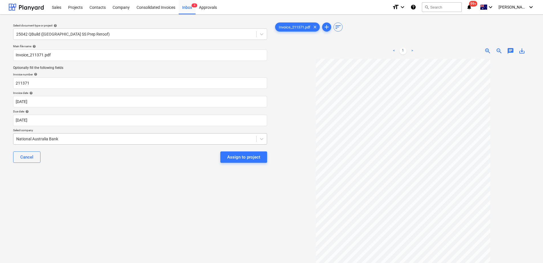
click at [91, 142] on div at bounding box center [134, 139] width 237 height 6
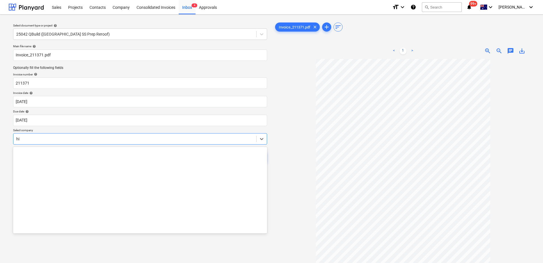
scroll to position [632, 0]
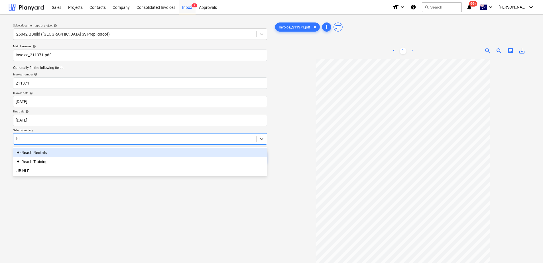
type input "hi-r"
click at [70, 153] on div "Hi-Reach Rentals" at bounding box center [140, 152] width 254 height 9
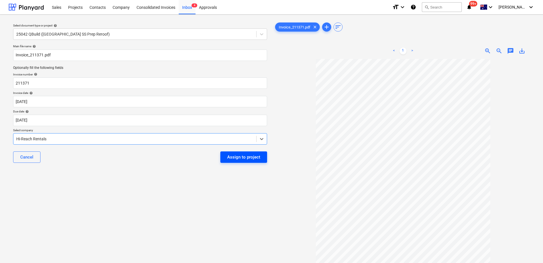
click at [260, 163] on button "Assign to project" at bounding box center [243, 157] width 47 height 11
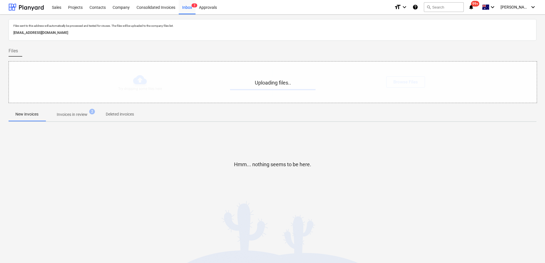
click at [83, 117] on p "Invoices in review" at bounding box center [72, 115] width 31 height 6
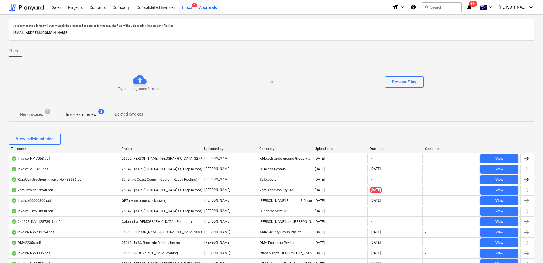
click at [205, 8] on div "Approvals" at bounding box center [207, 7] width 25 height 15
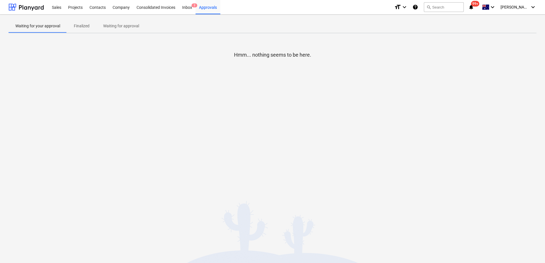
click at [130, 28] on p "Waiting for approval" at bounding box center [121, 26] width 36 height 6
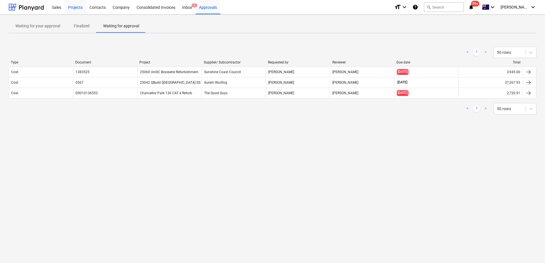
click at [78, 9] on div "Projects" at bounding box center [75, 7] width 21 height 15
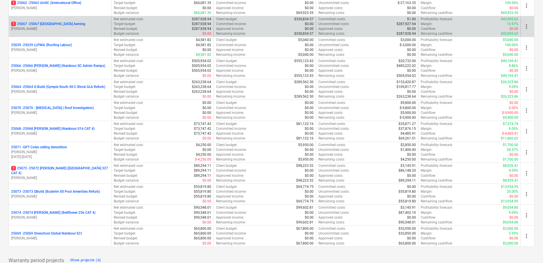
scroll to position [1238, 0]
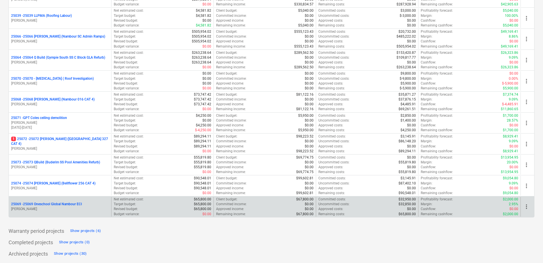
click at [63, 204] on p "25069 - 25069 Oneschool Global Nambour ECI" at bounding box center [46, 204] width 71 height 5
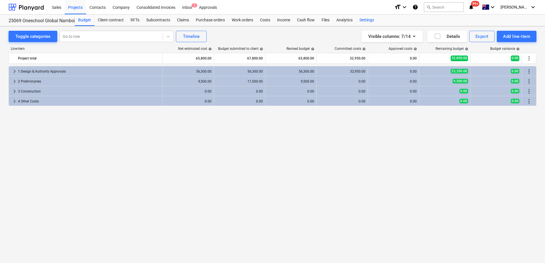
click at [365, 19] on div "Settings" at bounding box center [366, 20] width 21 height 11
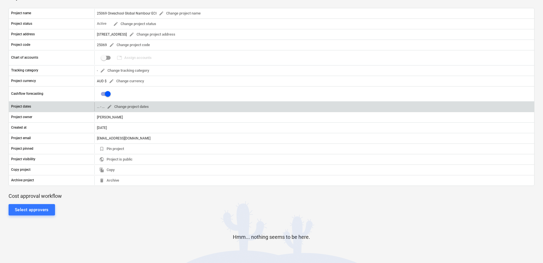
scroll to position [142, 0]
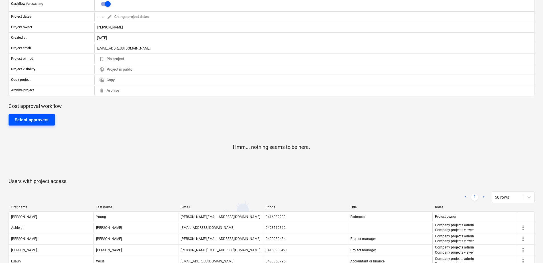
click at [45, 122] on div "Select approvers" at bounding box center [32, 119] width 34 height 7
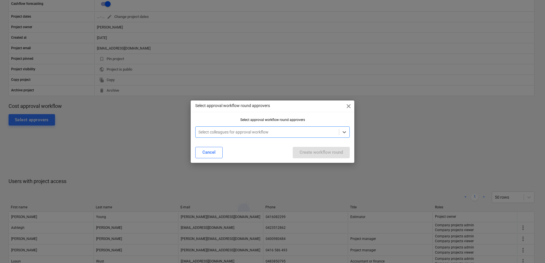
click at [252, 133] on div at bounding box center [267, 132] width 138 height 6
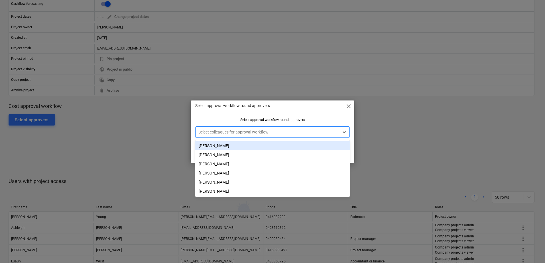
click at [234, 148] on div "[PERSON_NAME]" at bounding box center [272, 145] width 154 height 9
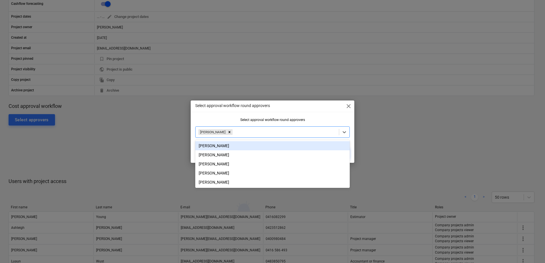
click at [330, 116] on div "Select approval workflow round approvers close Select approval workflow round a…" at bounding box center [273, 132] width 164 height 62
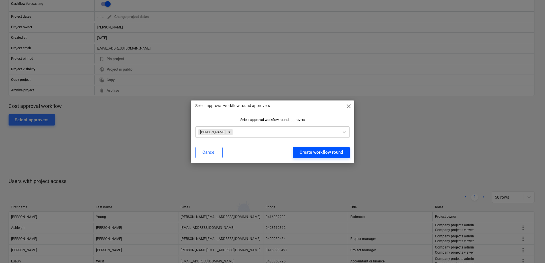
click at [328, 152] on div "Create workflow round" at bounding box center [320, 152] width 43 height 7
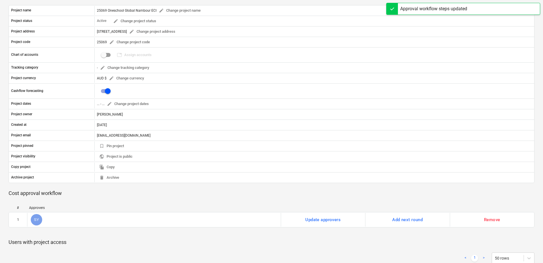
scroll to position [28, 0]
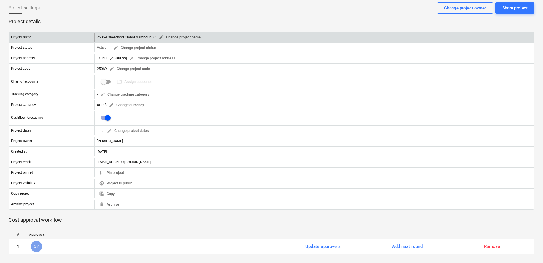
click at [186, 37] on span "edit Change project name" at bounding box center [180, 37] width 42 height 7
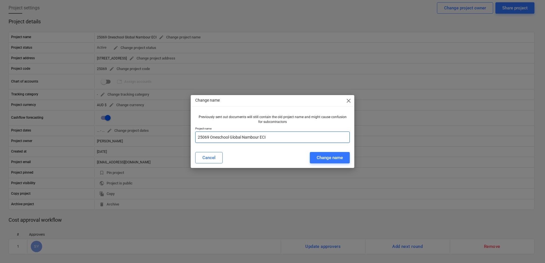
drag, startPoint x: 284, startPoint y: 135, endPoint x: 149, endPoint y: 134, distance: 135.0
click at [149, 134] on div "Change name close Previously sent out documents will still contain the old proj…" at bounding box center [272, 131] width 545 height 263
paste input "School Global (Nambour ECI)"
click at [327, 157] on div "Change name" at bounding box center [329, 157] width 26 height 7
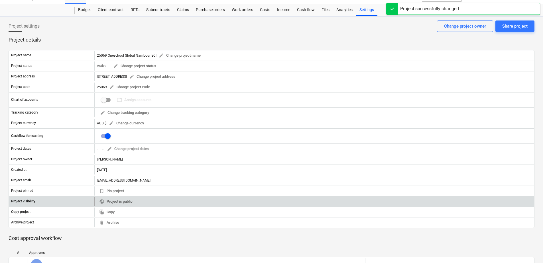
scroll to position [0, 0]
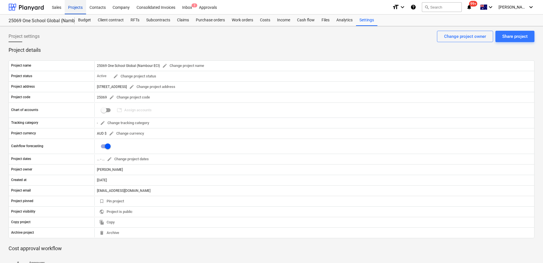
click at [77, 8] on div "Projects" at bounding box center [75, 7] width 21 height 15
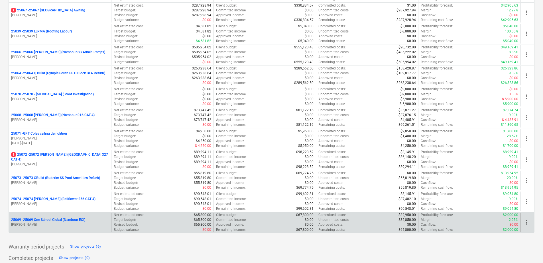
scroll to position [1238, 0]
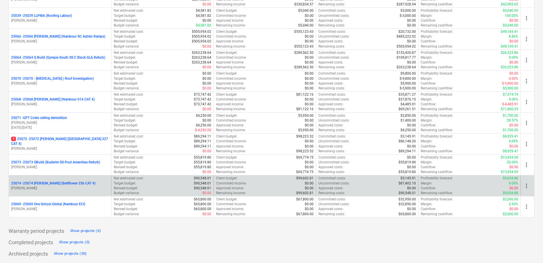
click at [58, 182] on p "25074 - 25074 [PERSON_NAME] (Bellflower 256 CAT 4)" at bounding box center [53, 183] width 84 height 5
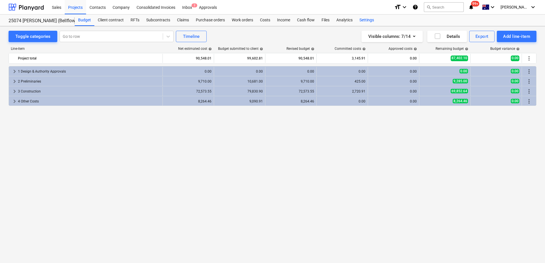
click at [366, 21] on div "Settings" at bounding box center [366, 20] width 21 height 11
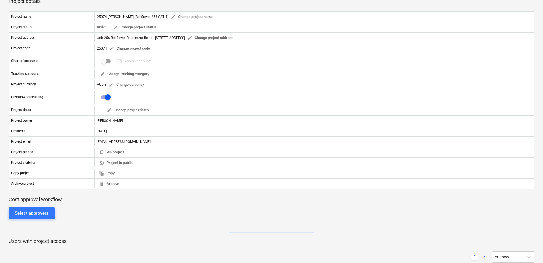
scroll to position [85, 0]
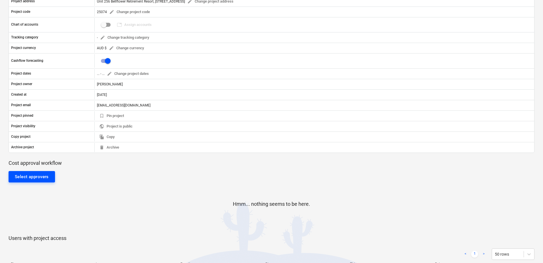
click at [47, 177] on div "Select approvers" at bounding box center [32, 176] width 34 height 7
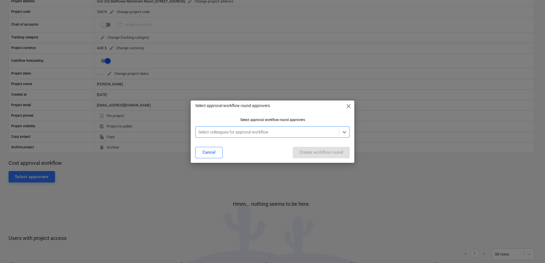
click at [226, 131] on div at bounding box center [267, 132] width 138 height 6
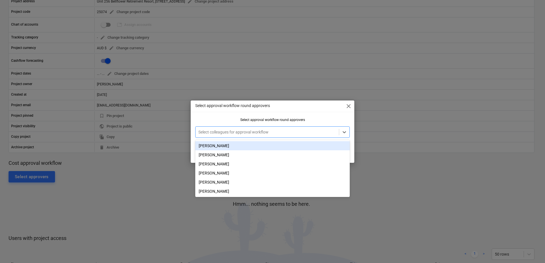
click at [221, 144] on div "[PERSON_NAME]" at bounding box center [272, 145] width 154 height 9
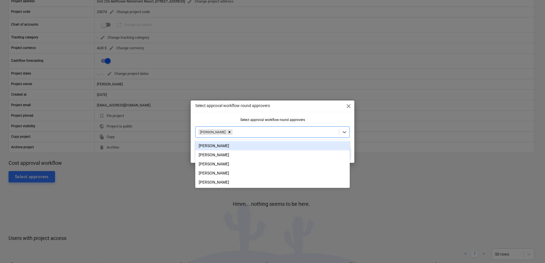
click at [238, 121] on div "Select approval workflow round approvers" at bounding box center [272, 120] width 154 height 4
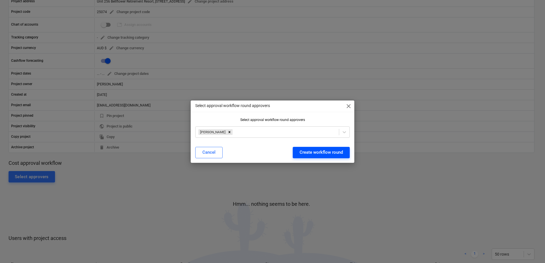
click at [306, 155] on div "Create workflow round" at bounding box center [320, 152] width 43 height 7
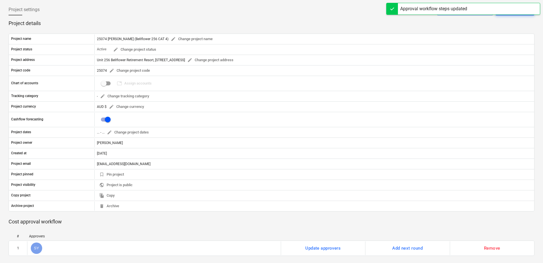
scroll to position [0, 0]
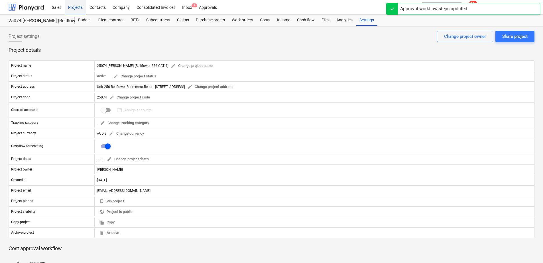
click at [72, 8] on div "Projects" at bounding box center [75, 7] width 21 height 15
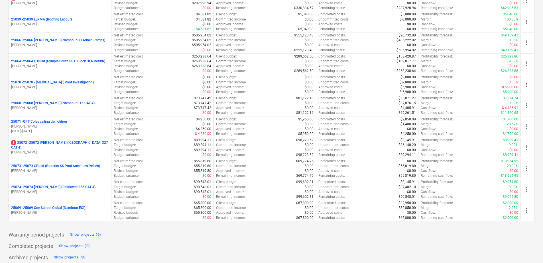
scroll to position [1238, 0]
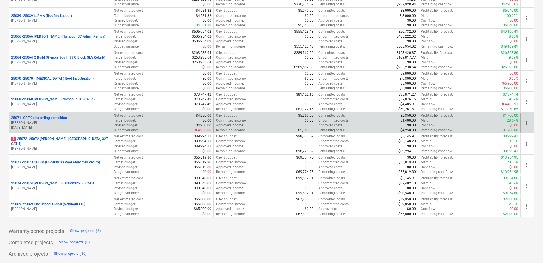
click at [70, 117] on div "25071 - GPT Coles ceiling demolition" at bounding box center [60, 118] width 98 height 5
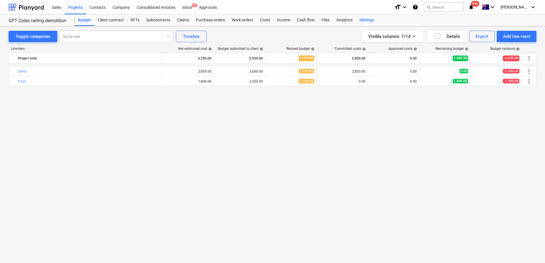
click at [364, 21] on div "Settings" at bounding box center [366, 20] width 21 height 11
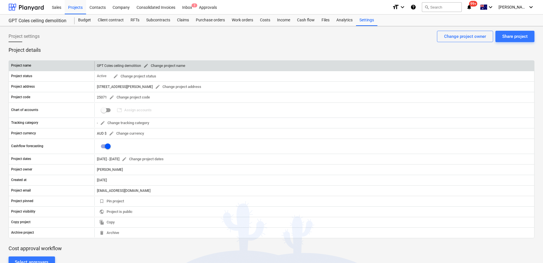
click at [177, 66] on span "edit Change project name" at bounding box center [164, 66] width 42 height 7
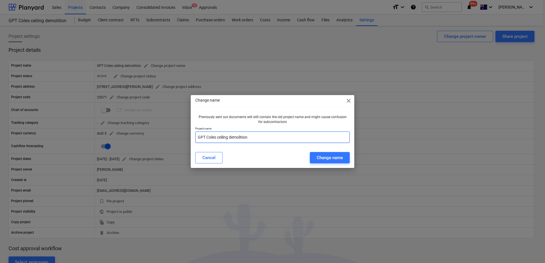
drag, startPoint x: 257, startPoint y: 136, endPoint x: 159, endPoint y: 141, distance: 97.5
click at [159, 141] on div "Change name close Previously sent out documents will still contain the old proj…" at bounding box center [272, 131] width 545 height 263
paste input "25071 GPT (Demo Works Coles)"
click at [321, 156] on div "Change name" at bounding box center [329, 157] width 26 height 7
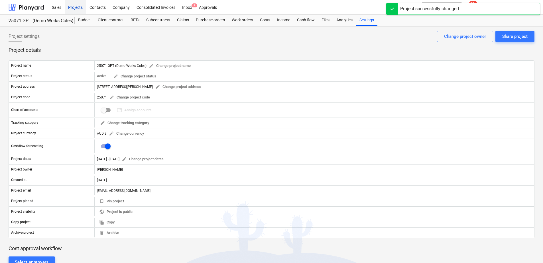
click at [77, 8] on div "Projects" at bounding box center [75, 7] width 21 height 15
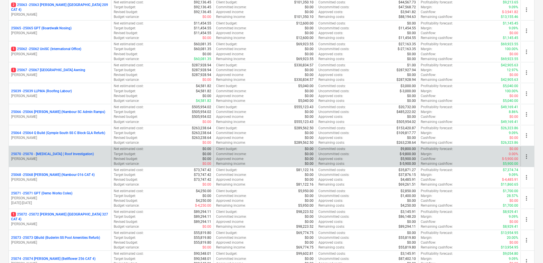
scroll to position [1124, 0]
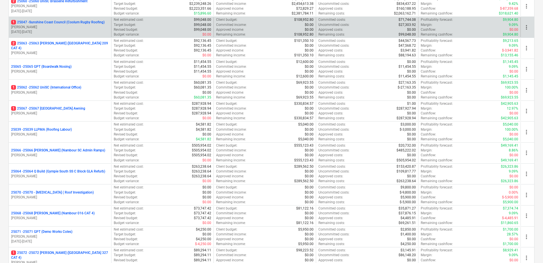
click at [66, 23] on p "1 25047 - Sunshine Coast Council (Coolum Rugby Roofing)" at bounding box center [57, 22] width 93 height 5
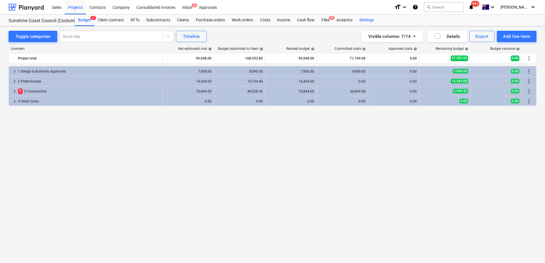
drag, startPoint x: 371, startPoint y: 19, endPoint x: 370, endPoint y: 25, distance: 6.0
click at [371, 19] on div "Settings" at bounding box center [366, 20] width 21 height 11
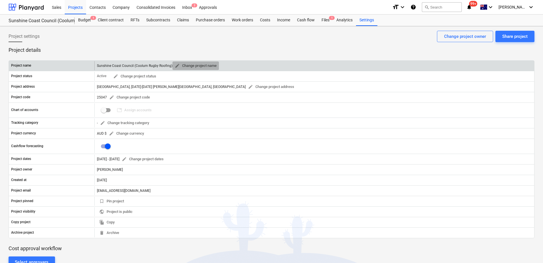
click at [193, 66] on span "edit Change project name" at bounding box center [196, 66] width 42 height 7
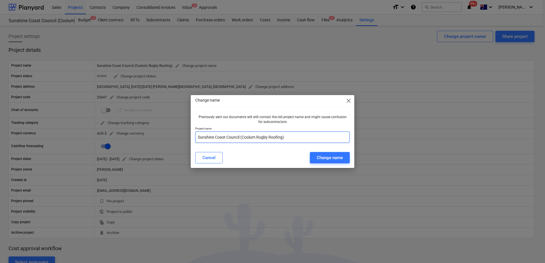
click at [197, 138] on input "Sunshine Coast Council (Coolum Rugby Roofing)" at bounding box center [272, 137] width 154 height 11
click at [318, 156] on div "Change name" at bounding box center [329, 157] width 26 height 7
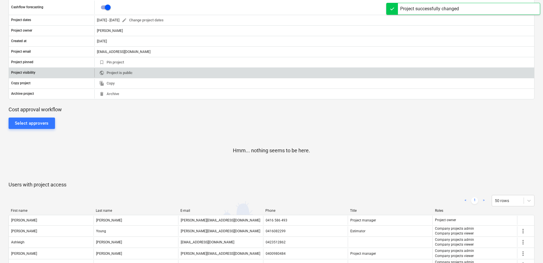
scroll to position [142, 0]
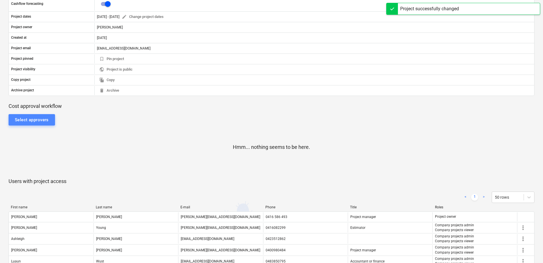
click at [39, 118] on div "Select approvers" at bounding box center [32, 119] width 34 height 7
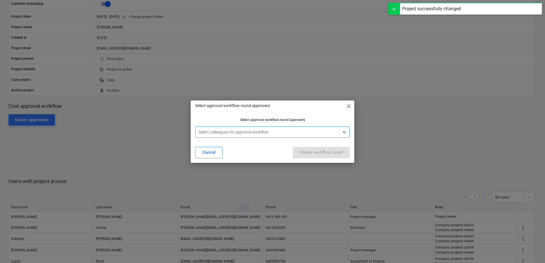
click at [206, 130] on div at bounding box center [267, 132] width 138 height 6
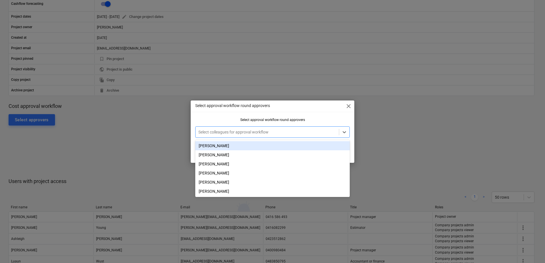
click at [219, 148] on div "[PERSON_NAME]" at bounding box center [272, 145] width 154 height 9
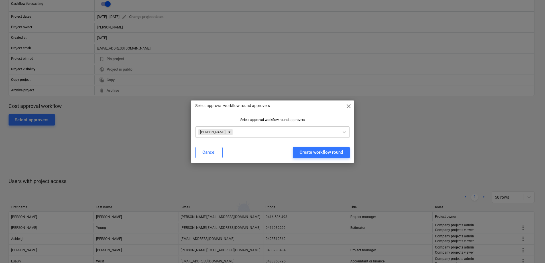
click at [318, 113] on div "Select approval workflow round approvers close Select approval workflow round a…" at bounding box center [273, 132] width 164 height 62
click at [326, 150] on div "Create workflow round" at bounding box center [320, 152] width 43 height 7
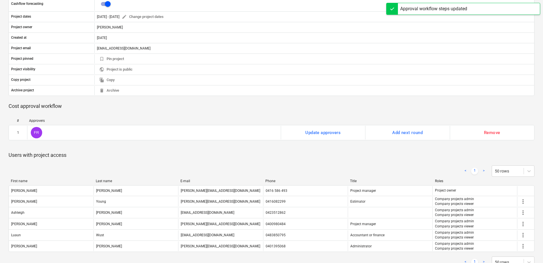
scroll to position [0, 0]
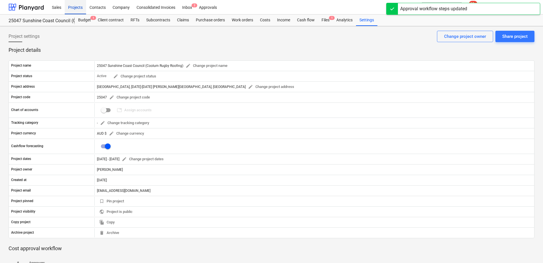
click at [72, 7] on div "Projects" at bounding box center [75, 7] width 21 height 15
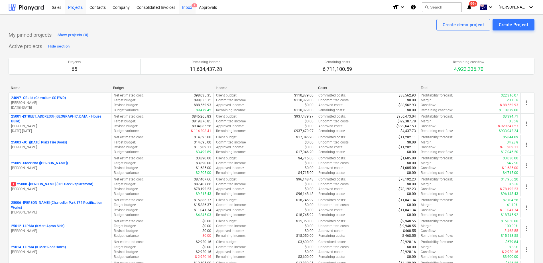
click at [188, 12] on div "Inbox 2" at bounding box center [187, 7] width 17 height 15
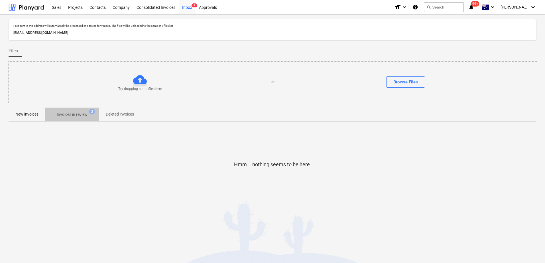
click at [84, 112] on p "Invoices in review" at bounding box center [72, 115] width 31 height 6
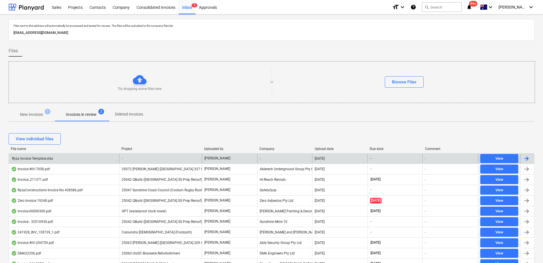
click at [150, 157] on div "-" at bounding box center [160, 158] width 83 height 9
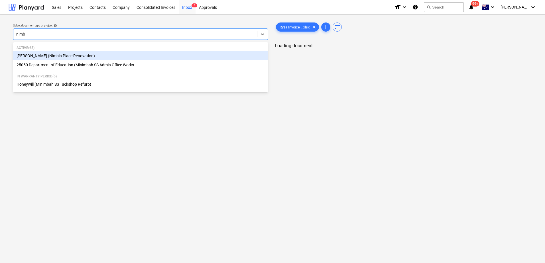
click at [80, 58] on div "[PERSON_NAME] (Nimbin Place Renovation)" at bounding box center [140, 55] width 255 height 9
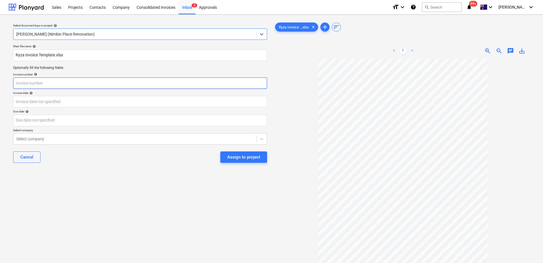
click at [41, 80] on input "text" at bounding box center [140, 82] width 254 height 11
click at [42, 105] on body "Sales Projects Contacts Company Consolidated Invoices Inbox 3 Approvals format_…" at bounding box center [271, 131] width 543 height 263
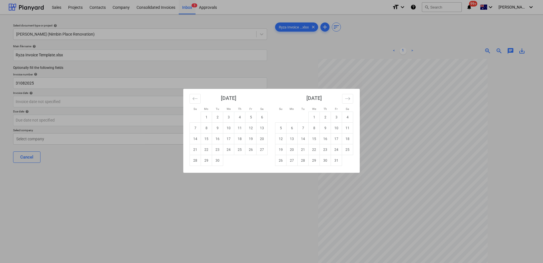
click at [195, 93] on div "[DATE]" at bounding box center [228, 100] width 78 height 23
click at [195, 96] on button "Move backward to switch to the previous month." at bounding box center [194, 99] width 11 height 10
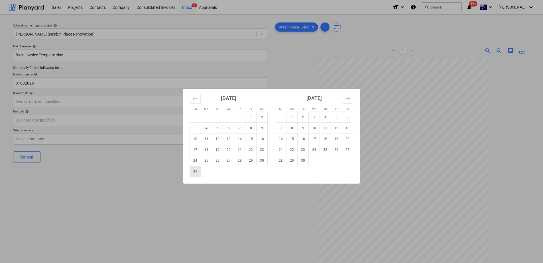
click at [197, 174] on td "31" at bounding box center [195, 171] width 11 height 11
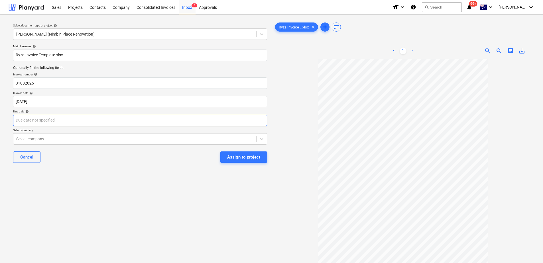
click at [60, 120] on body "Sales Projects Contacts Company Consolidated Invoices Inbox 3 Approvals format_…" at bounding box center [271, 131] width 543 height 263
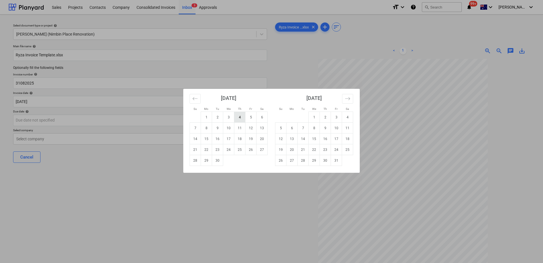
click at [238, 117] on td "4" at bounding box center [239, 117] width 11 height 11
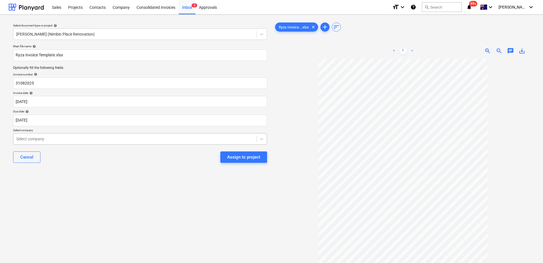
click at [56, 139] on div at bounding box center [134, 139] width 237 height 6
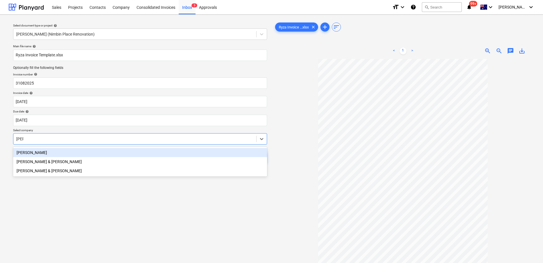
click at [56, 151] on div "[PERSON_NAME]" at bounding box center [140, 152] width 254 height 9
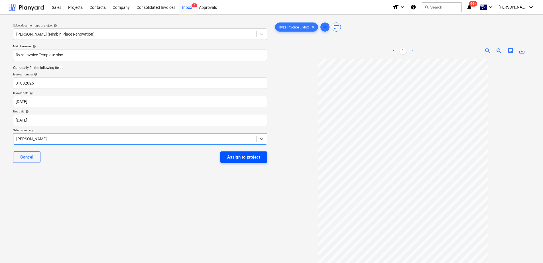
click at [252, 160] on div "Assign to project" at bounding box center [243, 157] width 33 height 7
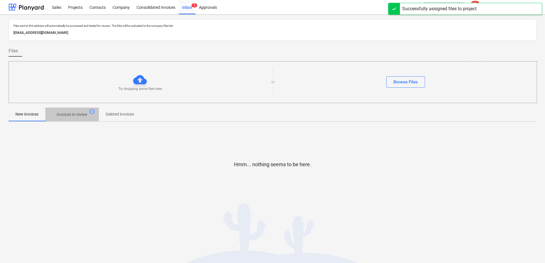
click at [91, 115] on span "Invoices in review 2" at bounding box center [72, 115] width 40 height 6
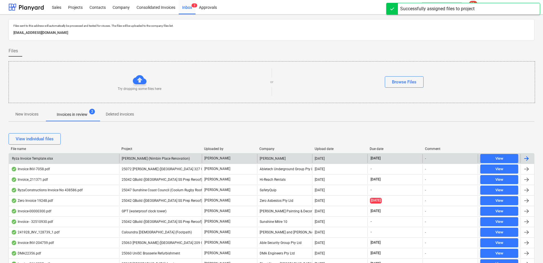
click at [144, 160] on span "[PERSON_NAME] (Nimbin Place Renovation)" at bounding box center [156, 159] width 68 height 4
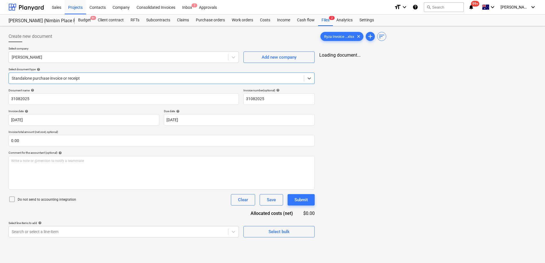
click at [99, 208] on div "Document name help 31082025 Invoice number (optional) help 31082025 Invoice dat…" at bounding box center [162, 163] width 306 height 149
click at [60, 230] on body "Sales Projects Contacts Company Consolidated Invoices Inbox 2 Approvals format_…" at bounding box center [272, 131] width 545 height 263
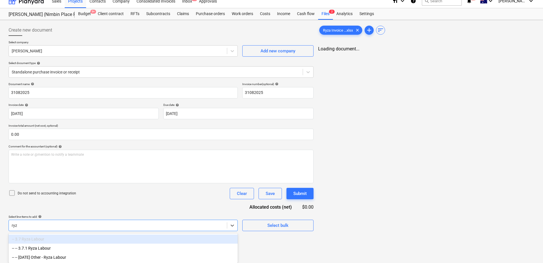
scroll to position [7, 0]
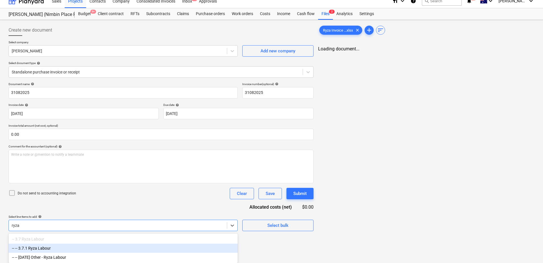
click at [54, 246] on div "-- -- 3.7.1 Ryza Labour" at bounding box center [123, 248] width 229 height 9
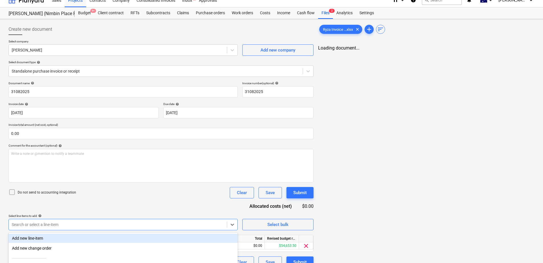
click at [83, 208] on div "Document name help 31082025 Invoice number (optional) help 31082025 Invoice dat…" at bounding box center [161, 174] width 305 height 187
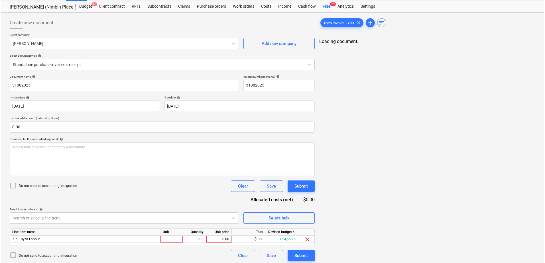
scroll to position [17, 0]
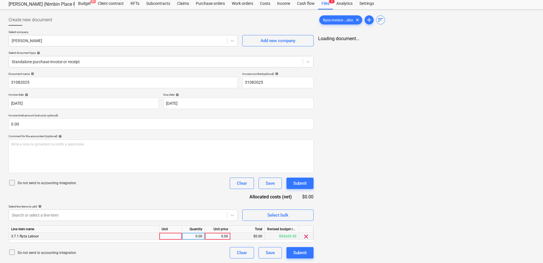
click at [169, 237] on div at bounding box center [170, 236] width 23 height 7
click at [300, 255] on div "Submit" at bounding box center [299, 252] width 13 height 7
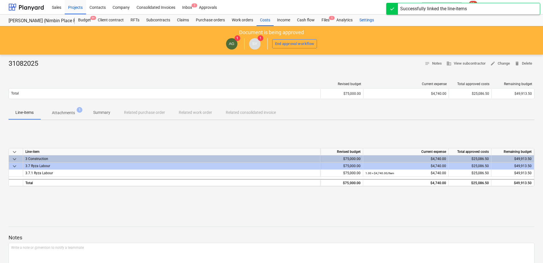
click at [368, 21] on div "Settings" at bounding box center [366, 20] width 21 height 11
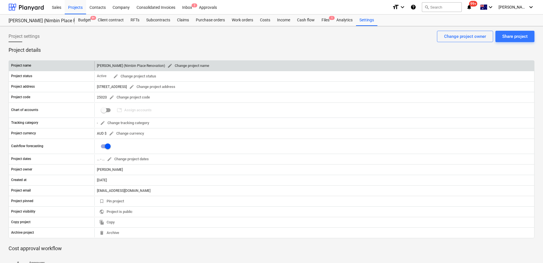
click at [180, 66] on span "edit Change project name" at bounding box center [188, 66] width 42 height 7
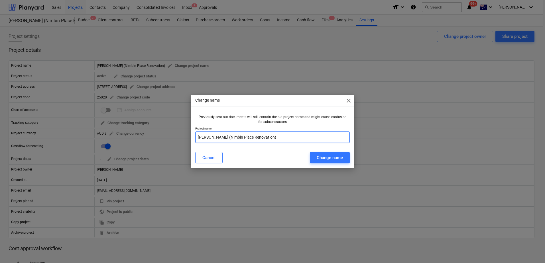
click at [198, 136] on input "[PERSON_NAME] (Nimbin Place Renovation)" at bounding box center [272, 137] width 154 height 11
click at [333, 160] on div "Change name" at bounding box center [329, 157] width 26 height 7
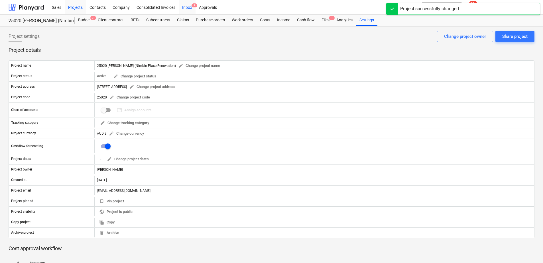
click at [191, 6] on div "Inbox 2" at bounding box center [187, 7] width 17 height 15
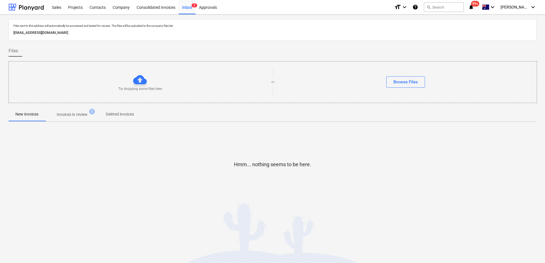
click at [77, 116] on p "Invoices in review" at bounding box center [72, 115] width 31 height 6
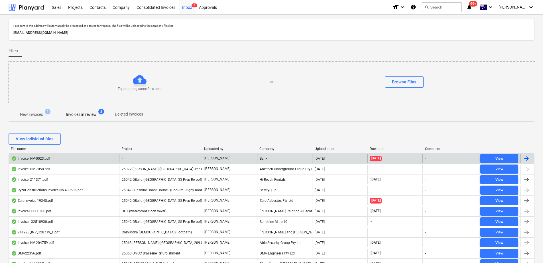
click at [166, 156] on div "-" at bounding box center [160, 158] width 83 height 9
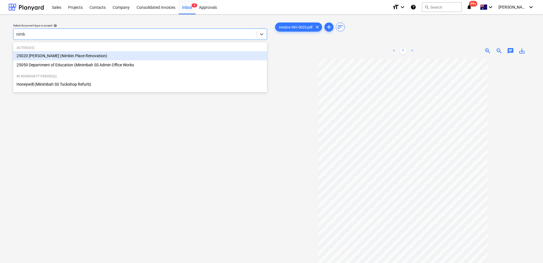
click at [85, 55] on div "25020 [PERSON_NAME] (Nimbin Place Renovation)" at bounding box center [140, 55] width 254 height 9
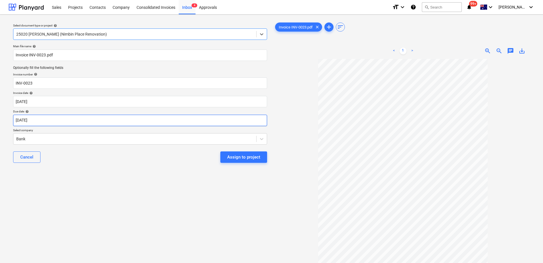
click at [51, 120] on body "Sales Projects Contacts Company Consolidated Invoices Inbox 4 Approvals format_…" at bounding box center [271, 131] width 543 height 263
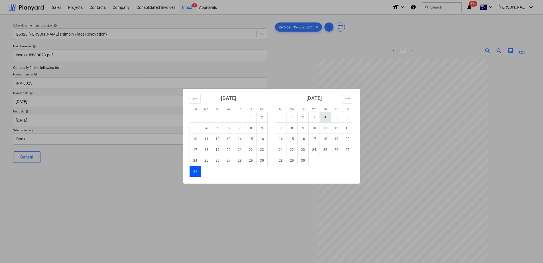
click at [326, 118] on td "4" at bounding box center [325, 117] width 11 height 11
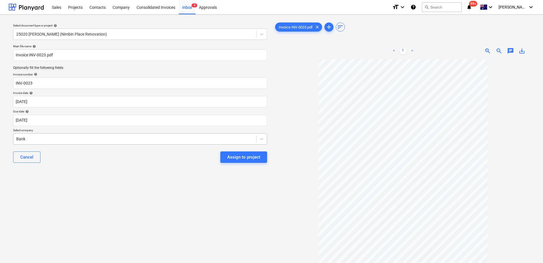
click at [58, 140] on div at bounding box center [134, 139] width 237 height 6
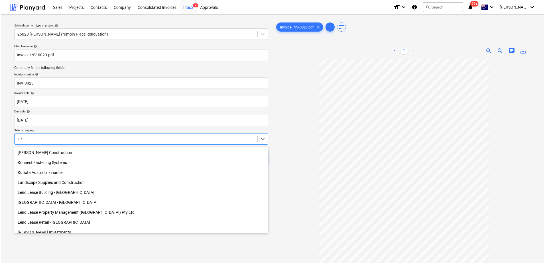
scroll to position [264, 0]
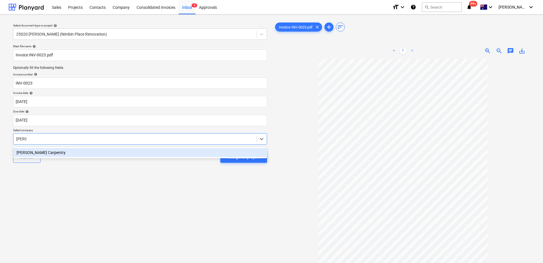
click at [57, 150] on div "[PERSON_NAME] Carpentry" at bounding box center [140, 152] width 254 height 9
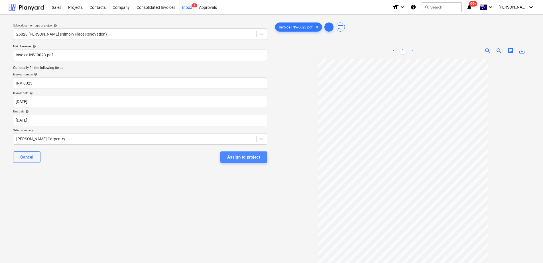
click at [232, 159] on div "Assign to project" at bounding box center [243, 157] width 33 height 7
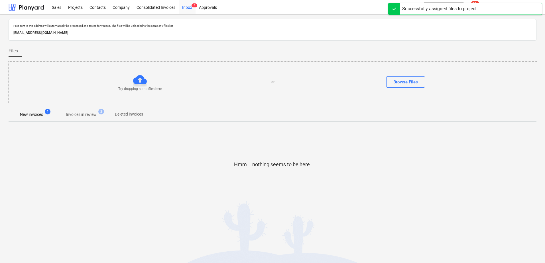
click at [86, 114] on p "Invoices in review" at bounding box center [81, 115] width 31 height 6
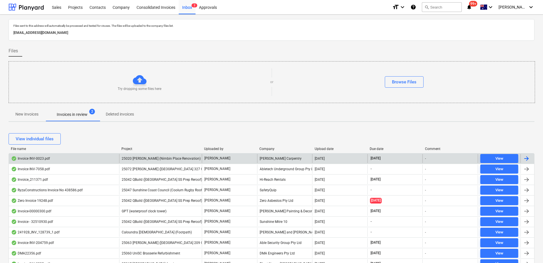
click at [173, 159] on span "25020 [PERSON_NAME] (Nimbin Place Renovation)" at bounding box center [161, 159] width 79 height 4
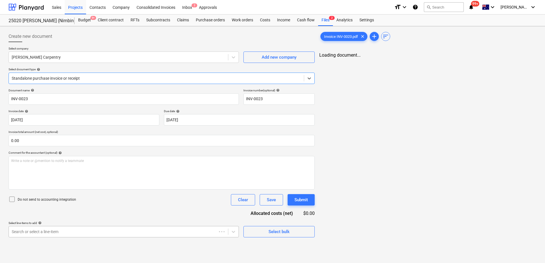
click at [74, 233] on body "Sales Projects Contacts Company Consolidated Invoices Inbox 2 Approvals format_…" at bounding box center [272, 131] width 545 height 263
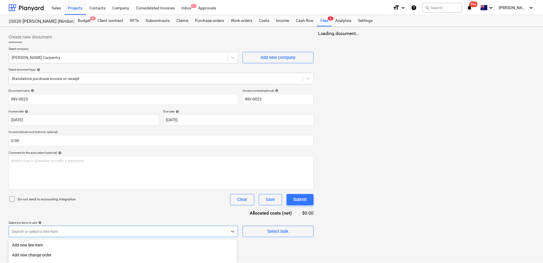
scroll to position [63, 0]
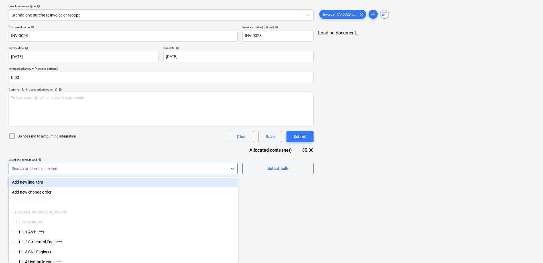
click at [73, 25] on div "Sales Projects Contacts Company Consolidated Invoices Inbox 2 Approvals format_…" at bounding box center [271, 68] width 543 height 263
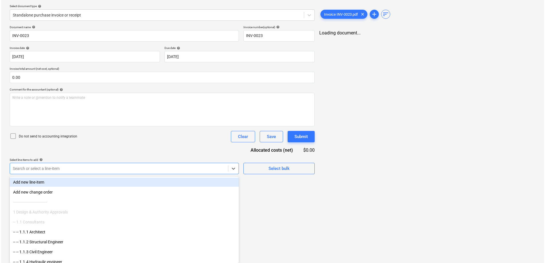
scroll to position [0, 0]
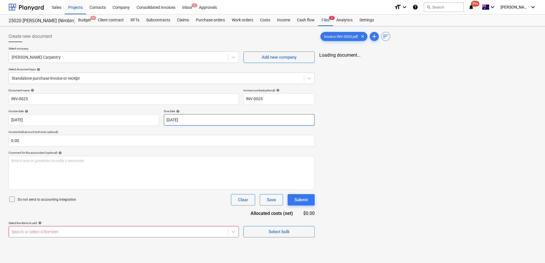
click at [179, 122] on body "Sales Projects Contacts Company Consolidated Invoices Inbox 2 Approvals format_…" at bounding box center [272, 131] width 545 height 263
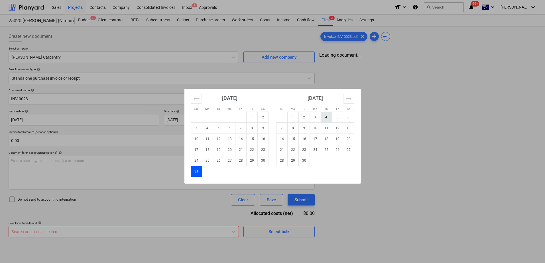
click at [327, 116] on td "4" at bounding box center [325, 117] width 11 height 11
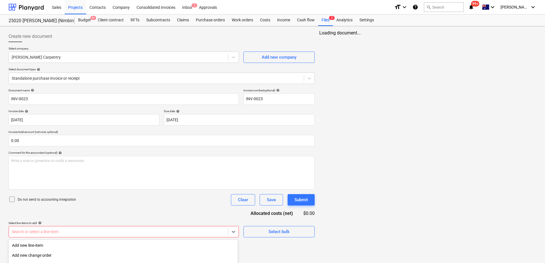
click at [128, 231] on body "Sales Projects Contacts Company Consolidated Invoices Inbox 2 Approvals format_…" at bounding box center [272, 131] width 545 height 263
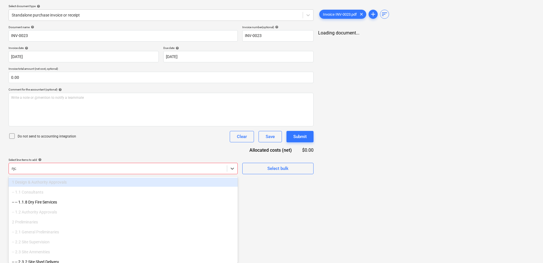
scroll to position [7, 0]
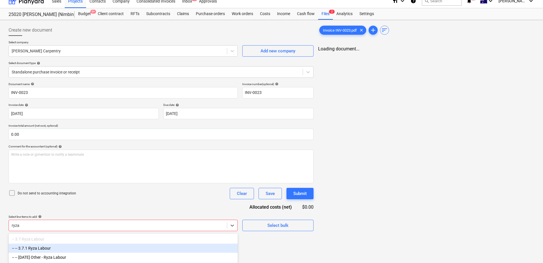
click at [101, 249] on div "-- -- 3.7.1 Ryza Labour" at bounding box center [123, 248] width 229 height 9
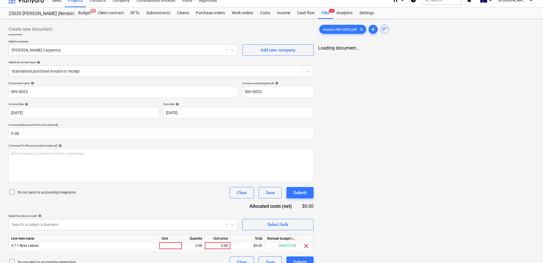
click at [128, 208] on div "Document name help INV-0023 Invoice number (optional) help INV-0023 Invoice dat…" at bounding box center [161, 174] width 305 height 187
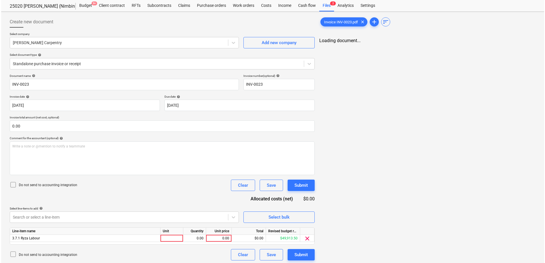
scroll to position [17, 0]
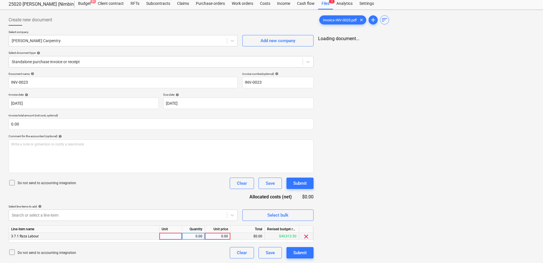
click at [168, 236] on div at bounding box center [170, 236] width 23 height 7
click at [301, 254] on div "Submit" at bounding box center [299, 252] width 13 height 7
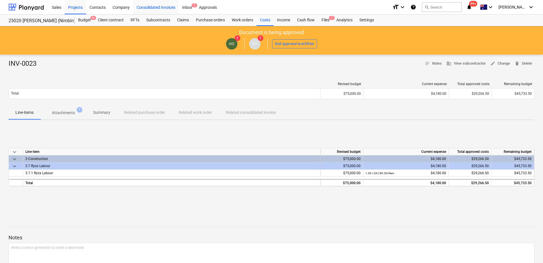
drag, startPoint x: 163, startPoint y: 5, endPoint x: 163, endPoint y: 12, distance: 7.1
click at [163, 5] on div "Consolidated Invoices" at bounding box center [156, 7] width 46 height 15
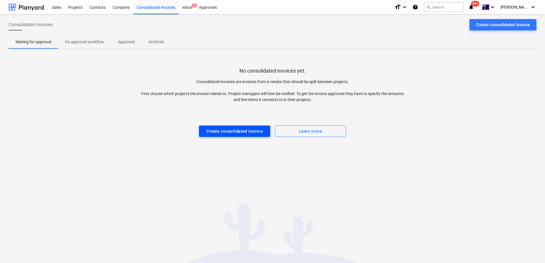
click at [224, 133] on div "Create consolidated invoice" at bounding box center [234, 131] width 57 height 7
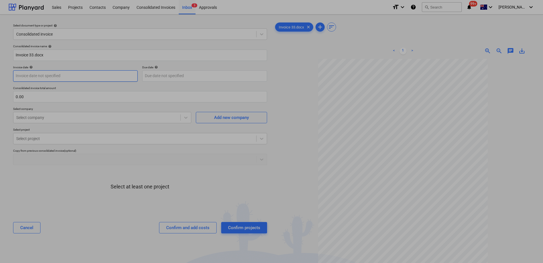
click at [59, 75] on body "Sales Projects Contacts Company Consolidated Invoices Inbox 3 Approvals format_…" at bounding box center [271, 131] width 543 height 263
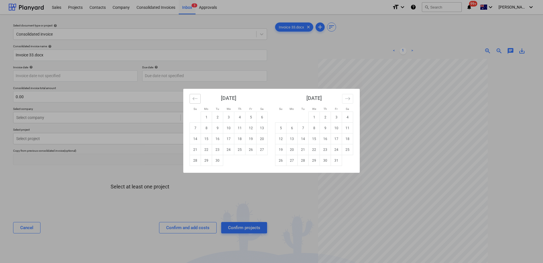
click at [192, 101] on icon "Move backward to switch to the previous month." at bounding box center [194, 98] width 5 height 5
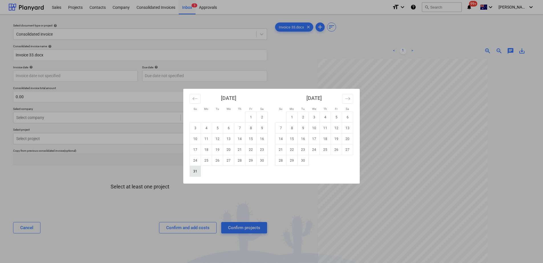
click at [194, 173] on td "31" at bounding box center [195, 171] width 11 height 11
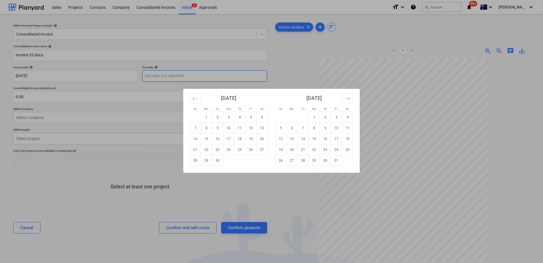
click at [169, 77] on body "Sales Projects Contacts Company Consolidated Invoices Inbox 3 Approvals format_…" at bounding box center [271, 131] width 543 height 263
click at [239, 117] on td "4" at bounding box center [239, 117] width 11 height 11
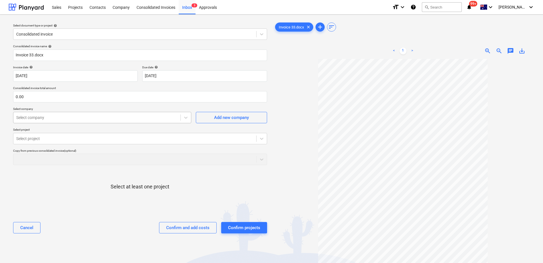
click at [32, 117] on div at bounding box center [96, 118] width 161 height 6
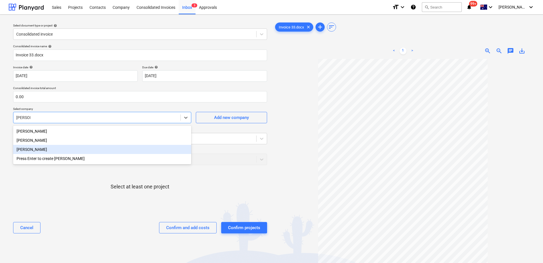
click at [47, 150] on div "[PERSON_NAME]" at bounding box center [102, 149] width 178 height 9
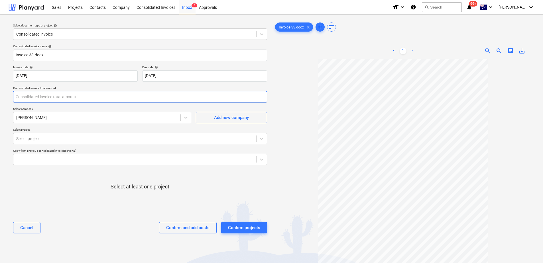
drag, startPoint x: 27, startPoint y: 96, endPoint x: 0, endPoint y: 95, distance: 26.8
click at [0, 95] on html "Sales Projects Contacts Company Consolidated Invoices Inbox 3 Approvals format_…" at bounding box center [271, 131] width 543 height 263
click at [42, 136] on div at bounding box center [134, 139] width 237 height 6
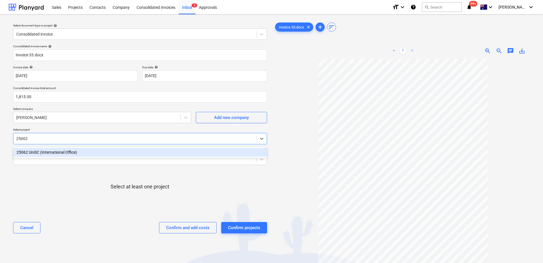
click at [59, 151] on div "25062 UniSC (International Office)" at bounding box center [140, 152] width 254 height 9
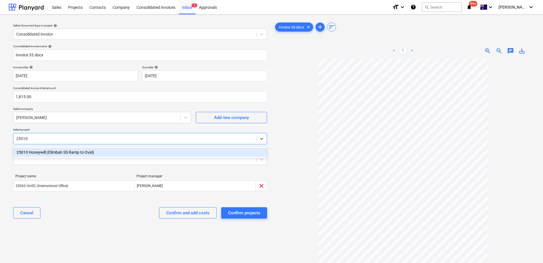
click at [59, 151] on div "25010 Honeywill (Elimbah SS Ramp to Oval)" at bounding box center [140, 152] width 254 height 9
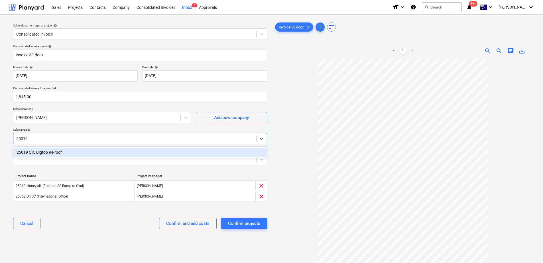
click at [59, 151] on div "25019 QIC Bigtop Re-roof" at bounding box center [140, 152] width 254 height 9
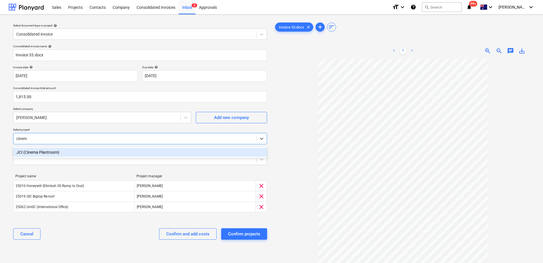
click at [60, 154] on div "JCI (Cinema Plantroom)" at bounding box center [140, 152] width 254 height 9
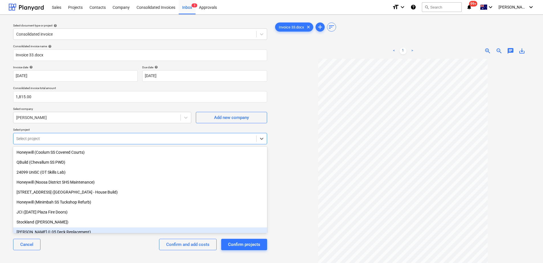
click at [80, 248] on div "Cancel Confirm and add costs Confirm projects" at bounding box center [140, 244] width 254 height 21
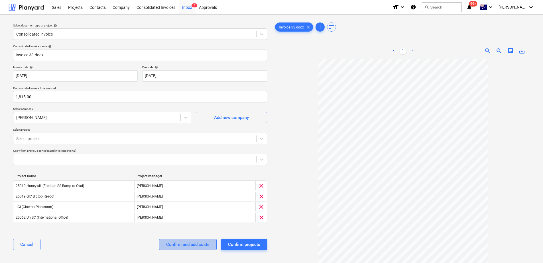
click at [175, 244] on div "Confirm and add costs" at bounding box center [187, 244] width 43 height 7
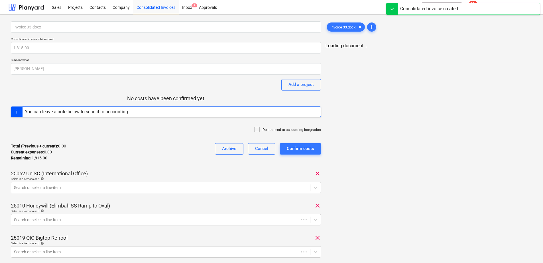
scroll to position [57, 0]
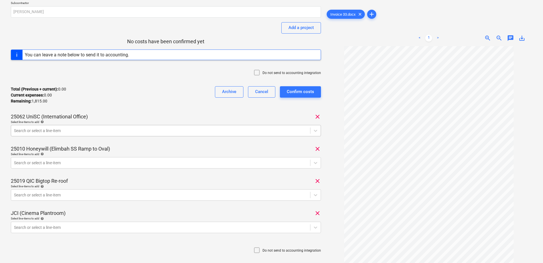
click at [49, 132] on div at bounding box center [160, 131] width 293 height 6
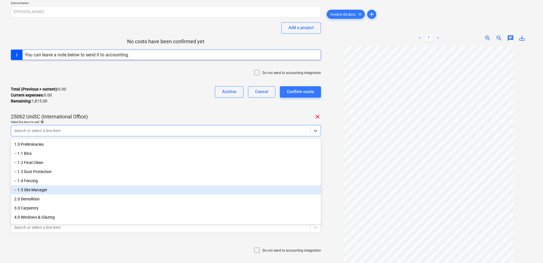
click at [63, 188] on div "-- 1.5 Site Manager" at bounding box center [166, 189] width 310 height 9
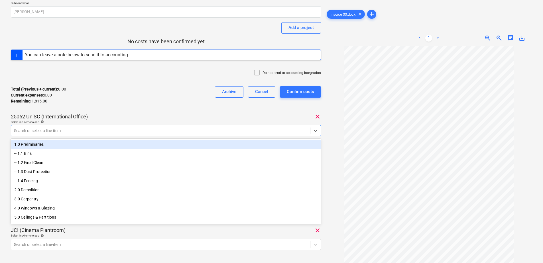
click at [136, 114] on div "25062 UniSC (International Office) clear" at bounding box center [166, 116] width 310 height 7
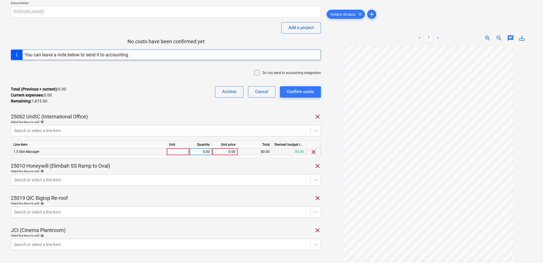
click at [175, 154] on div at bounding box center [178, 151] width 23 height 7
click at [61, 181] on body "Sales Projects Contacts Company Consolidated Invoices Inbox 2 Approvals format_…" at bounding box center [271, 74] width 543 height 263
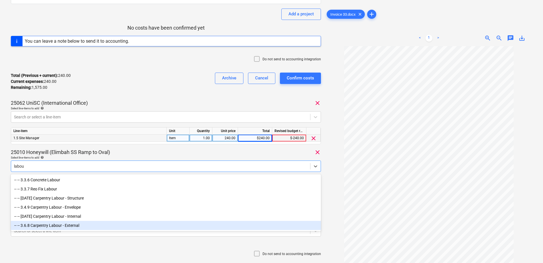
click at [78, 227] on div "-- -- 3.6.8 Carpentry Labour - External" at bounding box center [166, 225] width 310 height 9
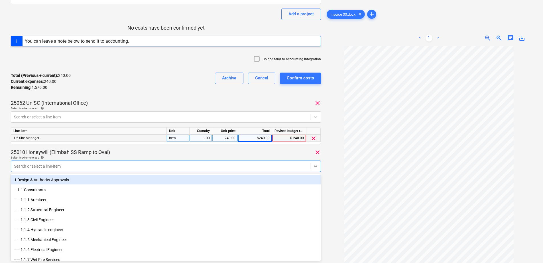
click at [123, 155] on div "25010 Honeywill (Elimbah SS Ramp to Oval) clear" at bounding box center [166, 152] width 310 height 7
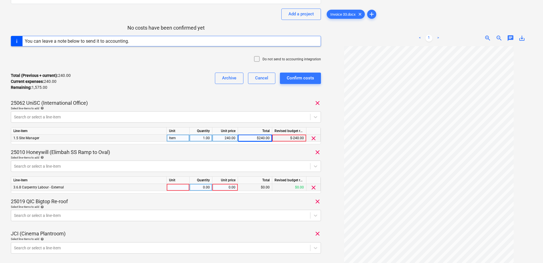
click at [175, 187] on div at bounding box center [178, 187] width 23 height 7
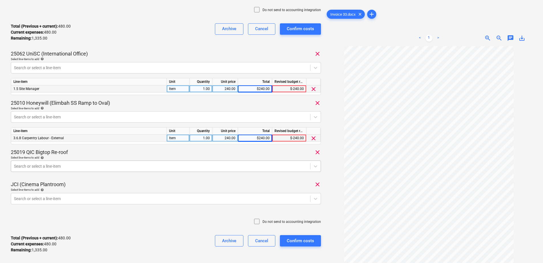
click at [67, 143] on body "Sales Projects Contacts Company Consolidated Invoices Inbox 2 Approvals format_…" at bounding box center [271, 11] width 543 height 263
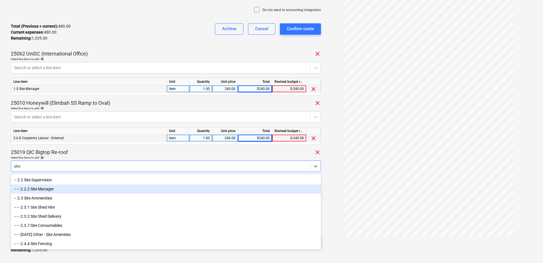
click at [50, 191] on div "-- -- 2.2.2 Site Manager" at bounding box center [166, 189] width 310 height 9
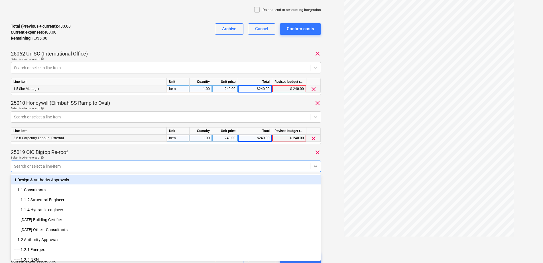
click at [94, 152] on div "25019 QIC Bigtop Re-roof clear" at bounding box center [166, 152] width 310 height 7
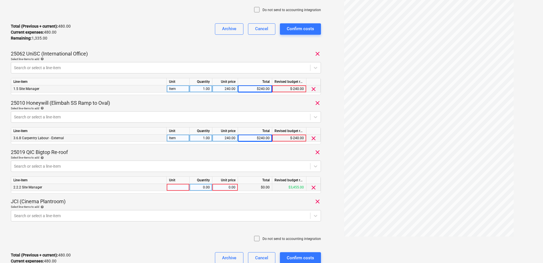
click at [182, 188] on div at bounding box center [178, 187] width 23 height 7
click at [62, 143] on body "Sales Projects Contacts Company Consolidated Invoices Inbox 2 Approvals format_…" at bounding box center [271, 11] width 543 height 263
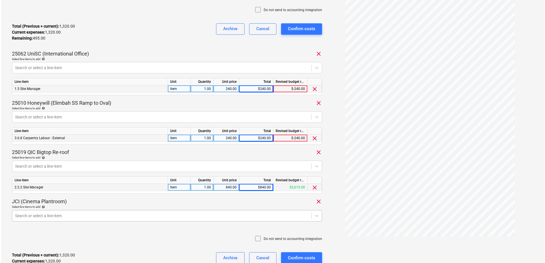
scroll to position [169, 0]
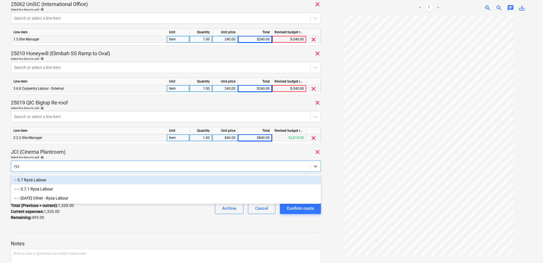
click at [58, 183] on div "-- 3.7 Ryza Labour" at bounding box center [166, 179] width 310 height 9
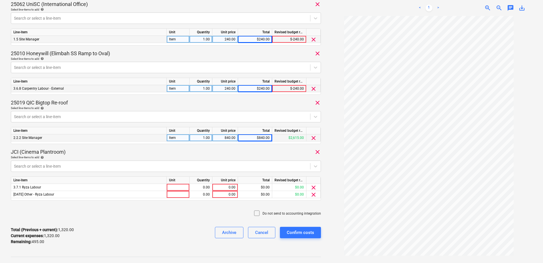
click at [99, 154] on div "JCI (Cinema Plantroom) clear" at bounding box center [166, 152] width 310 height 7
click at [313, 194] on span "clear" at bounding box center [313, 194] width 7 height 7
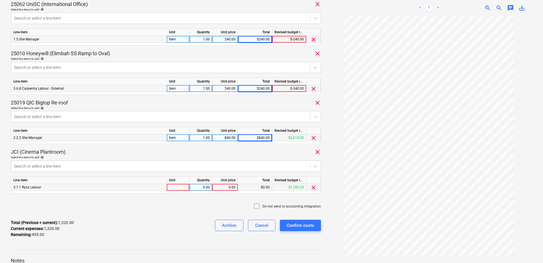
click at [184, 188] on div at bounding box center [178, 187] width 23 height 7
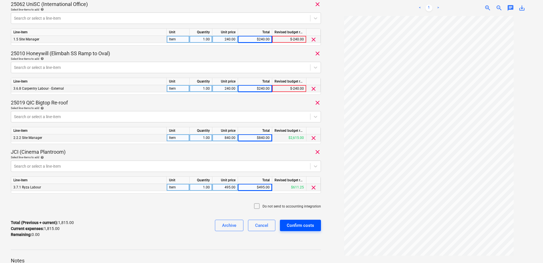
click at [316, 225] on button "Confirm costs" at bounding box center [300, 225] width 41 height 11
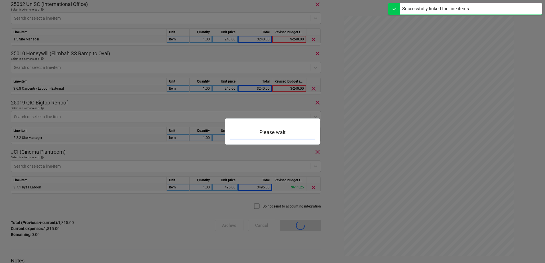
scroll to position [50, 0]
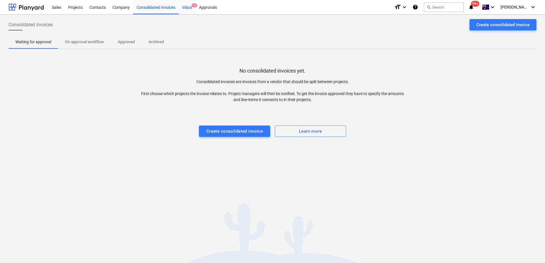
click at [186, 7] on div "Inbox 2" at bounding box center [187, 7] width 17 height 15
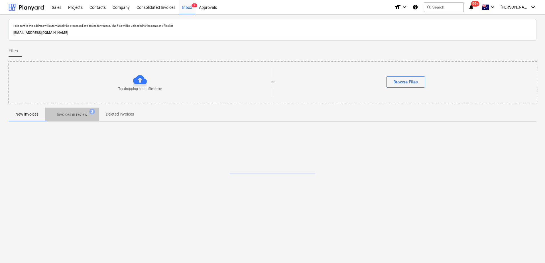
click at [68, 117] on p "Invoices in review" at bounding box center [72, 115] width 31 height 6
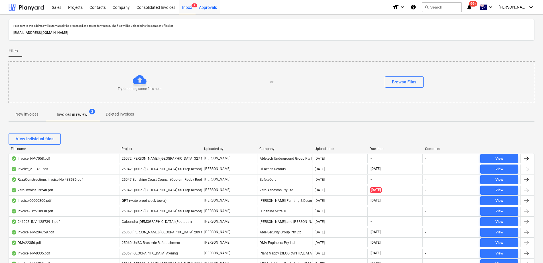
click at [211, 7] on div "Approvals" at bounding box center [207, 7] width 25 height 15
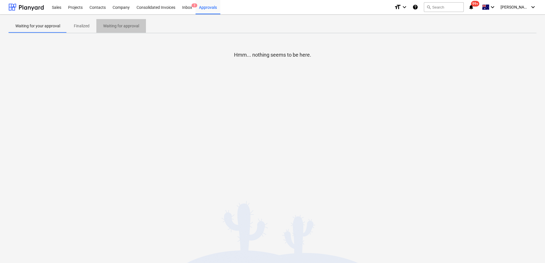
click at [125, 27] on p "Waiting for approval" at bounding box center [121, 26] width 36 height 6
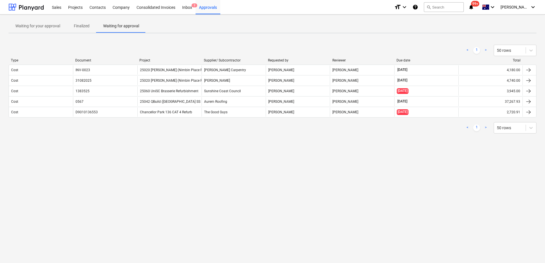
click at [532, 8] on div "Successfully linked the line-items" at bounding box center [465, 6] width 154 height 12
click at [532, 6] on div "Successfully linked the line-items" at bounding box center [465, 6] width 154 height 12
click at [533, 7] on div "Successfully linked the line-items" at bounding box center [465, 6] width 154 height 12
click at [534, 8] on div "Successfully linked the line-items" at bounding box center [465, 6] width 154 height 12
